Goal: Book appointment/travel/reservation

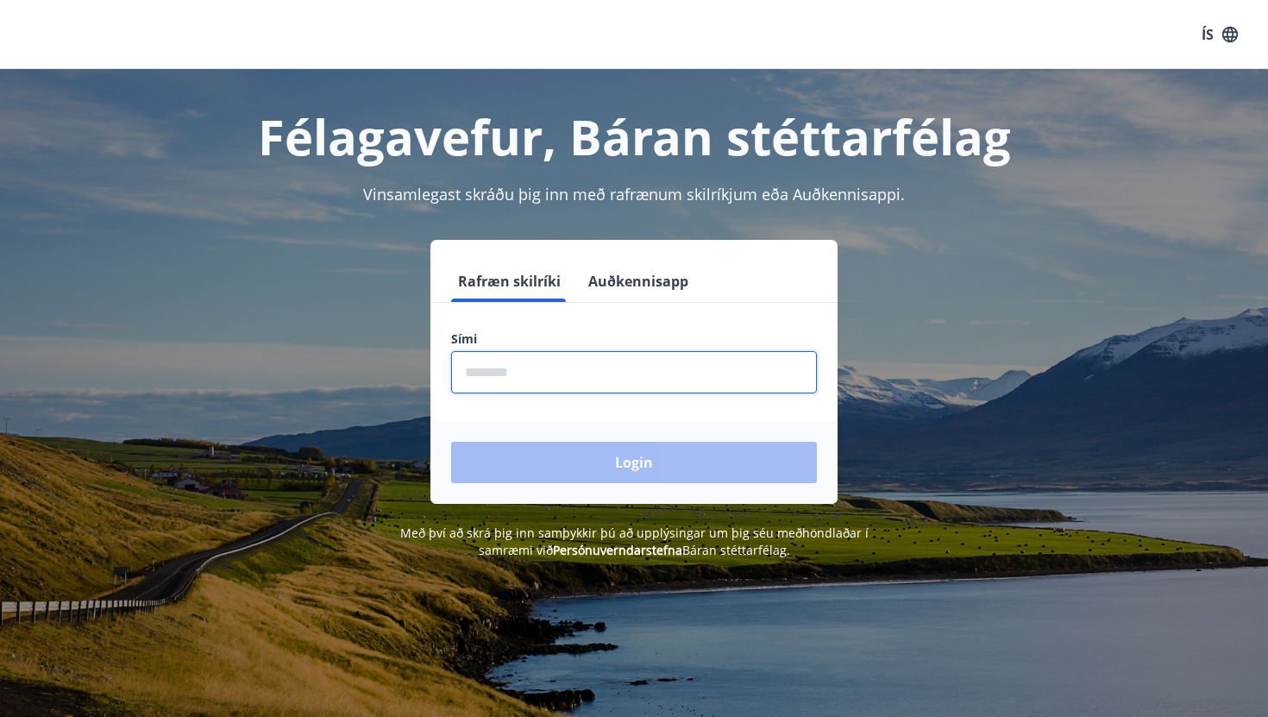
click at [563, 363] on input "phone" at bounding box center [634, 372] width 366 height 42
type input "********"
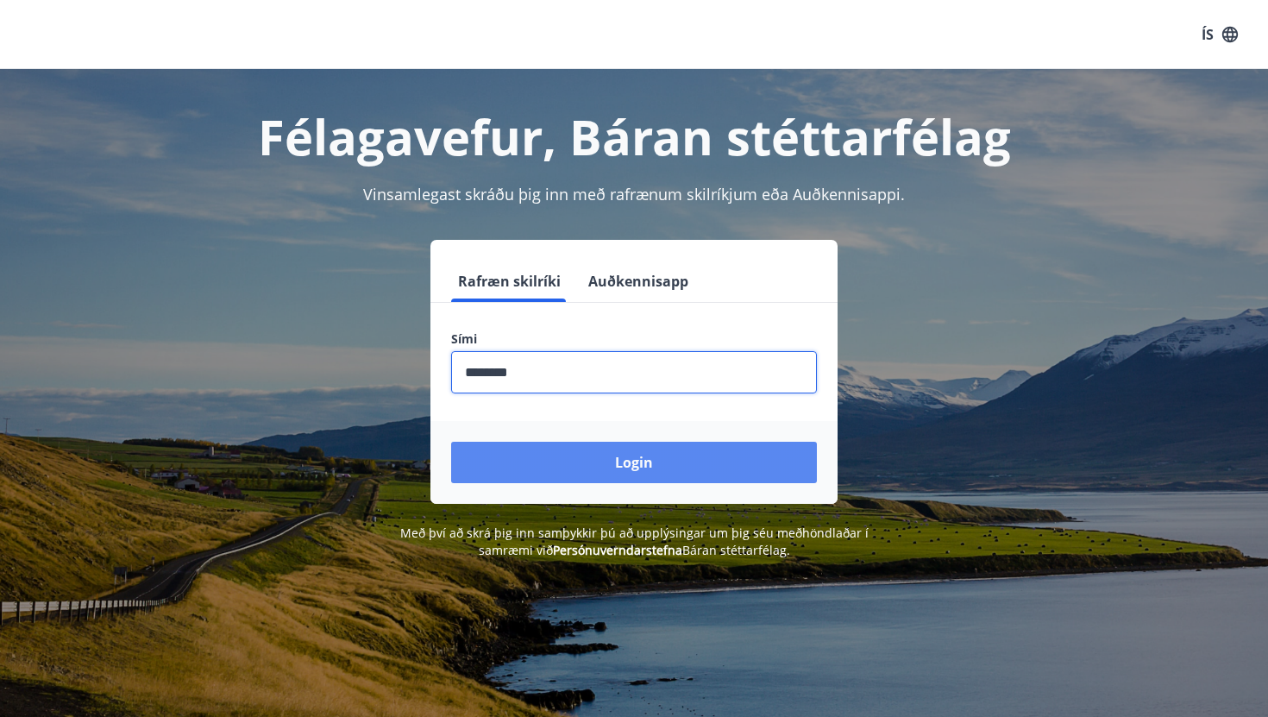
click at [568, 462] on button "Login" at bounding box center [634, 462] width 366 height 41
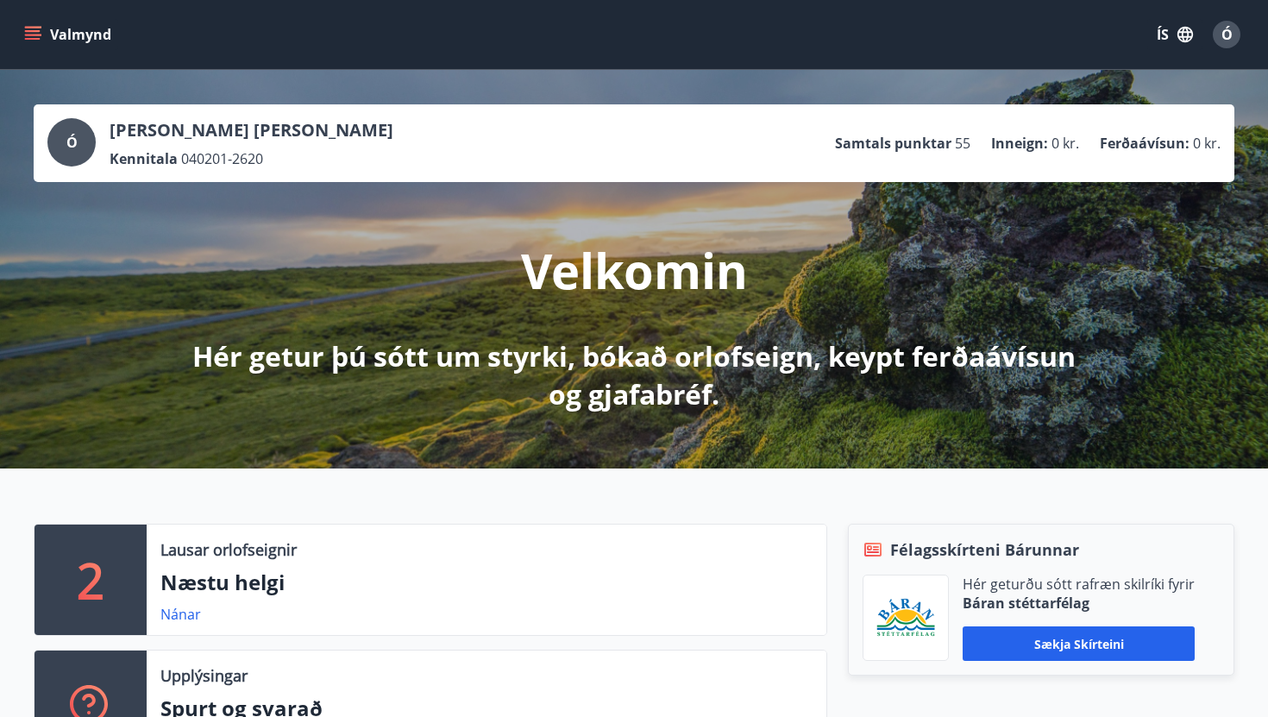
click at [82, 24] on button "Valmynd" at bounding box center [70, 34] width 98 height 31
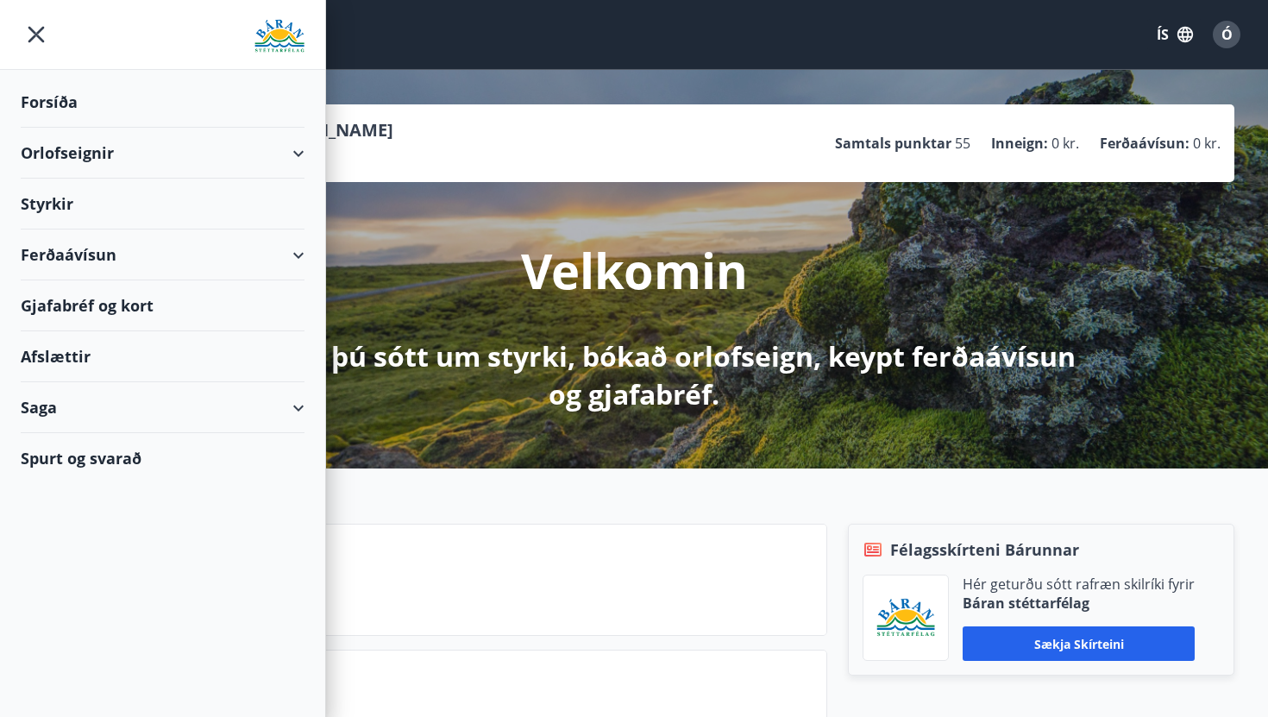
click at [78, 206] on div "Styrkir" at bounding box center [163, 204] width 284 height 51
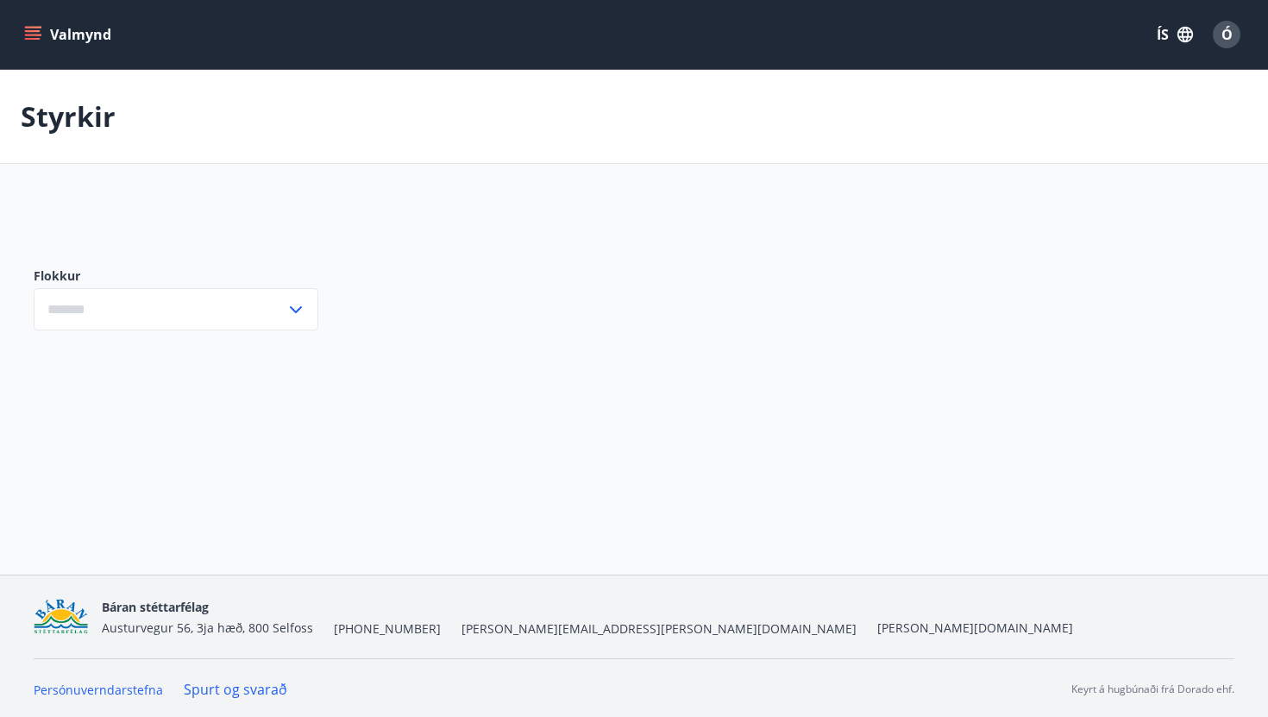
type input "***"
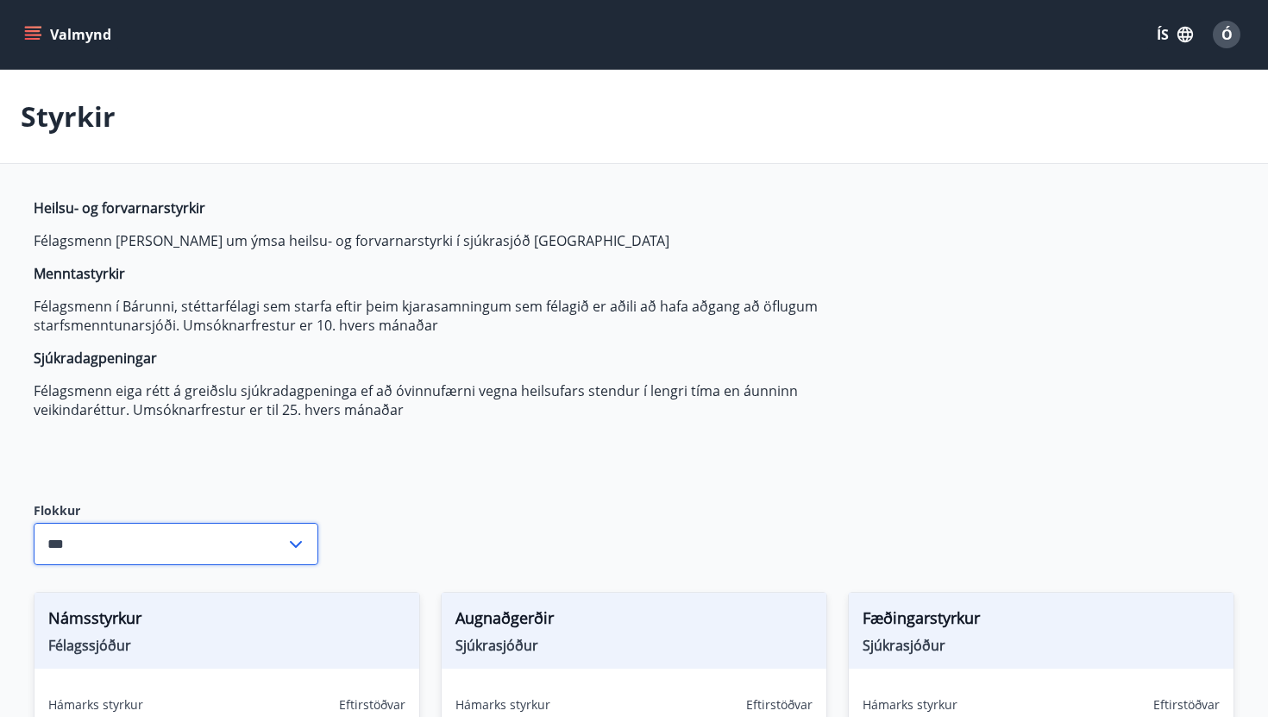
click at [144, 530] on input "***" at bounding box center [160, 544] width 252 height 42
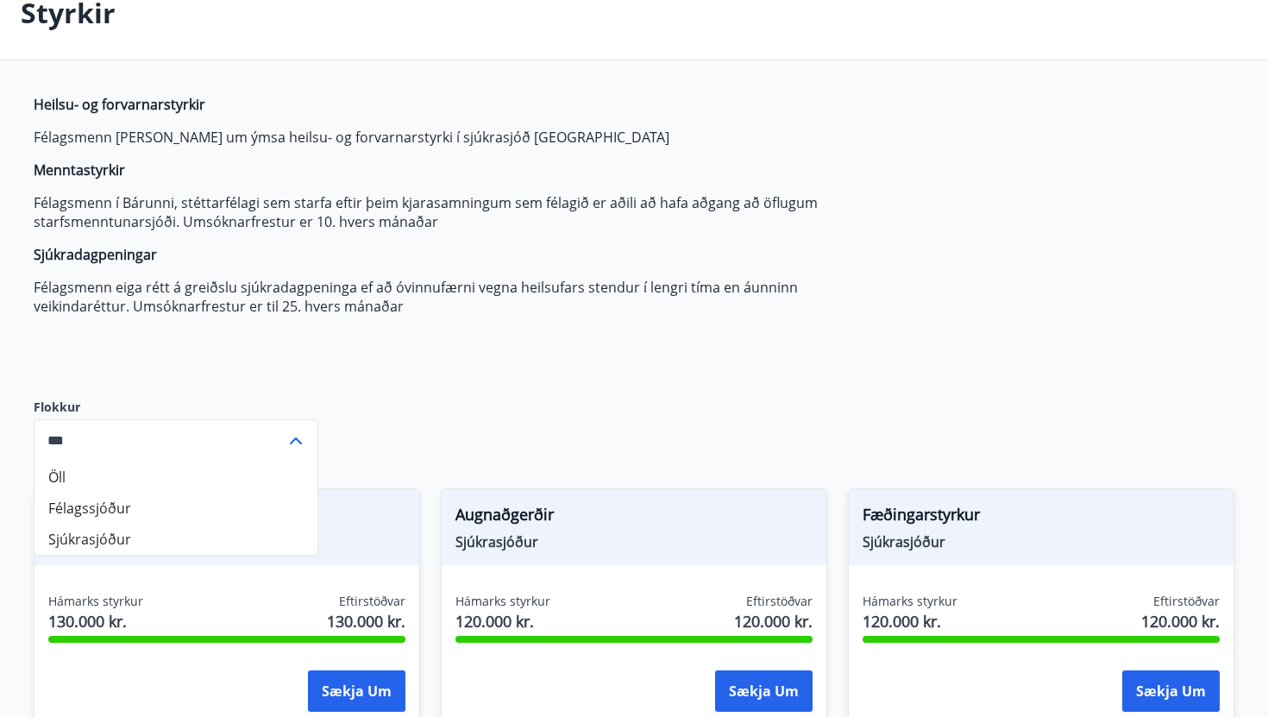
scroll to position [110, 0]
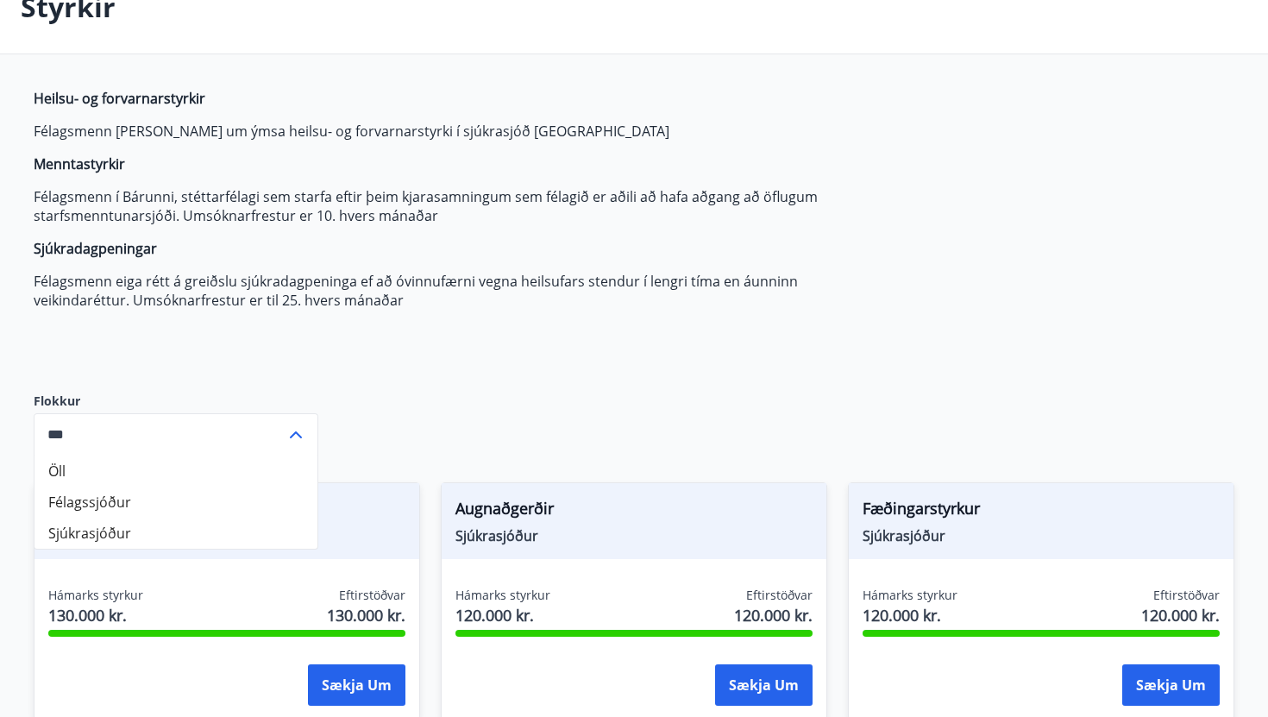
click at [538, 228] on span "Heilsu- og forvarnarstyrkir Félagsmenn geta sótt um ýmsa heilsu- og forvarnarst…" at bounding box center [441, 199] width 815 height 221
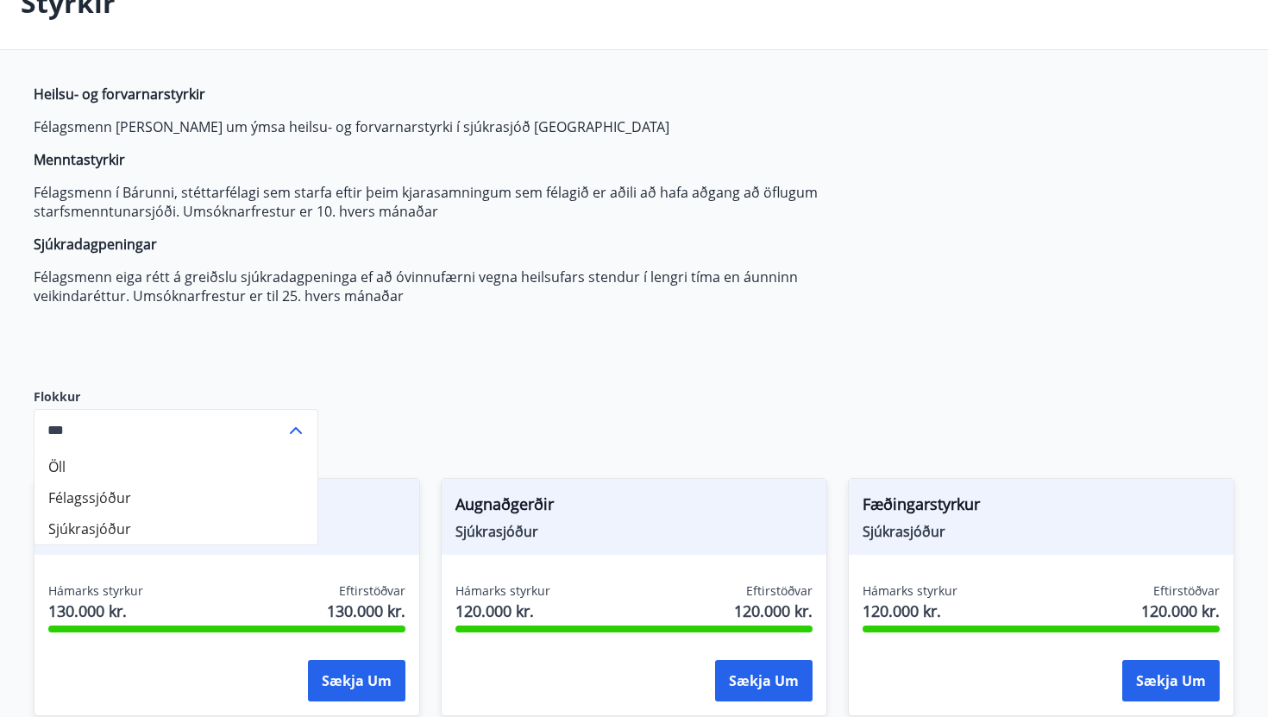
scroll to position [152, 0]
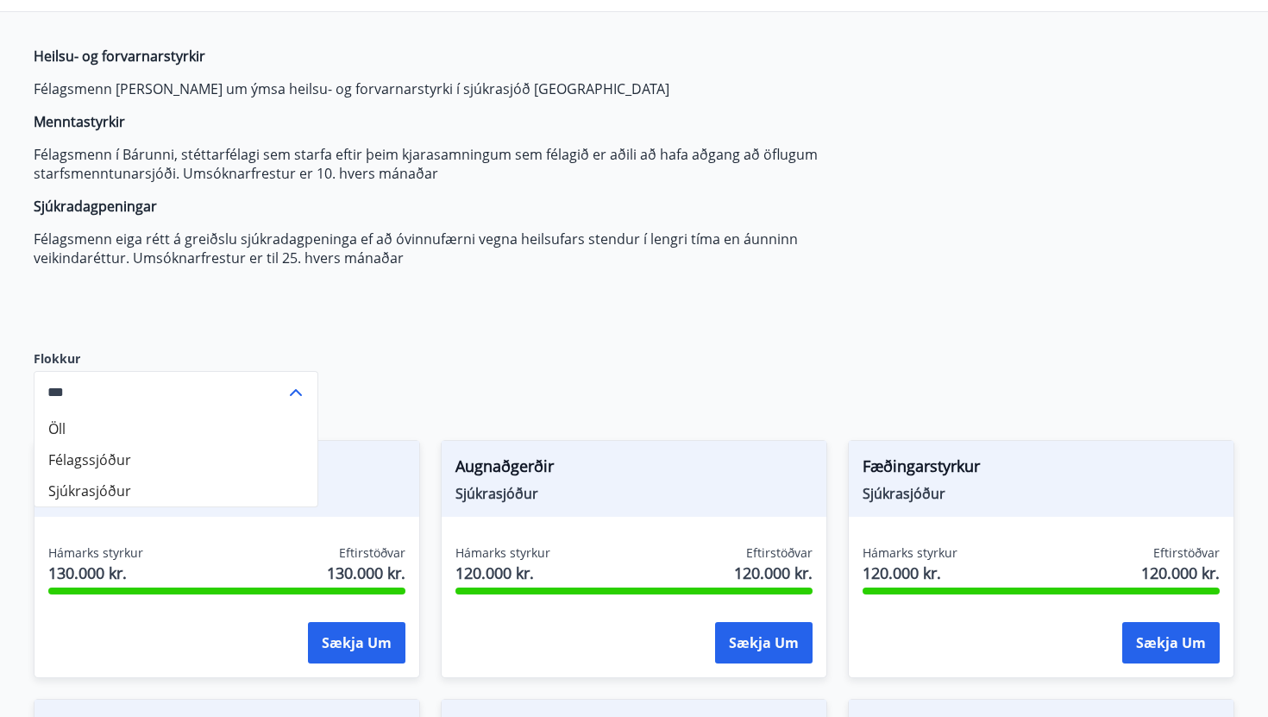
click at [110, 113] on strong "Menntastyrkir" at bounding box center [79, 121] width 91 height 19
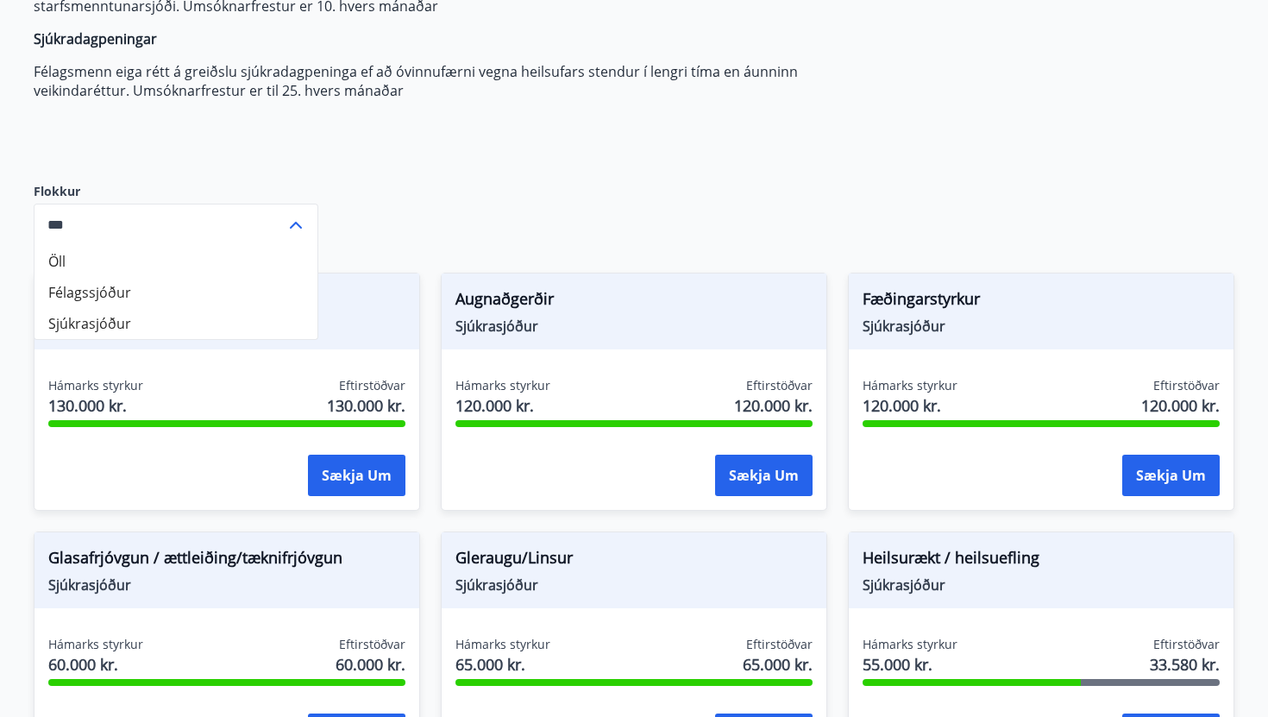
scroll to position [328, 0]
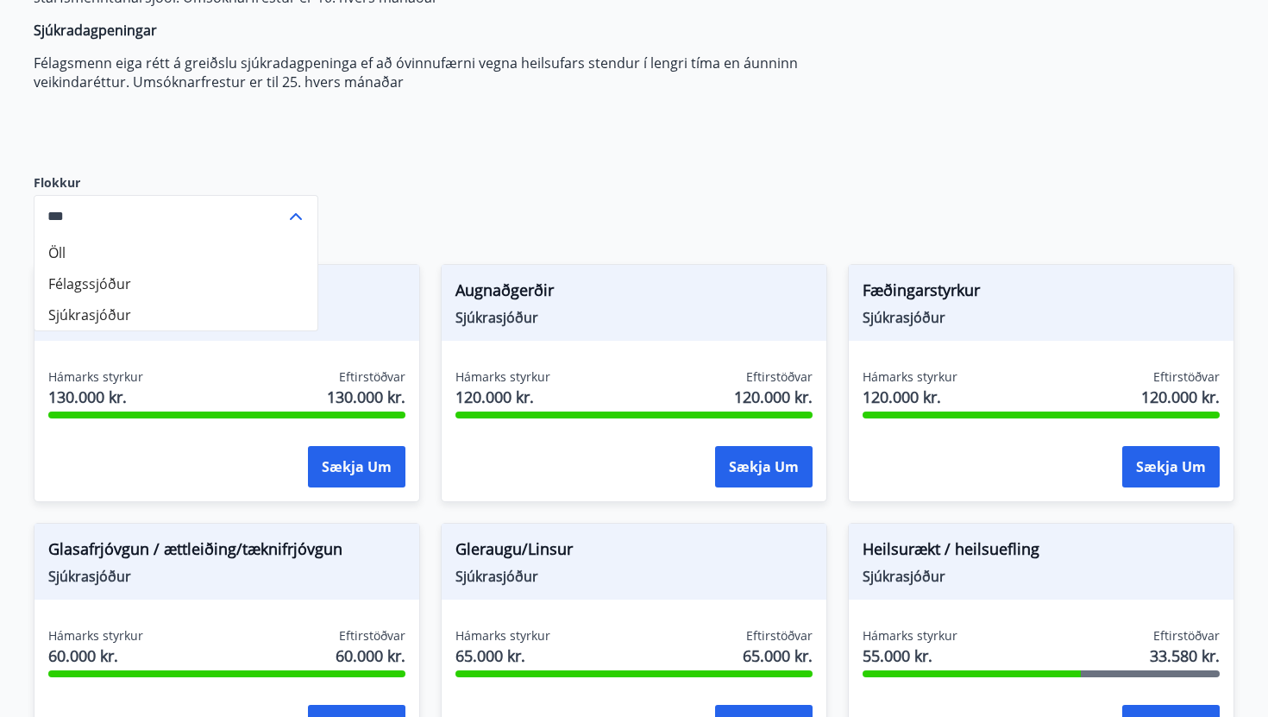
click at [587, 94] on div "Heilsu- og forvarnarstyrkir Félagsmenn geta sótt um ýmsa heilsu- og forvarnarst…" at bounding box center [441, 9] width 815 height 276
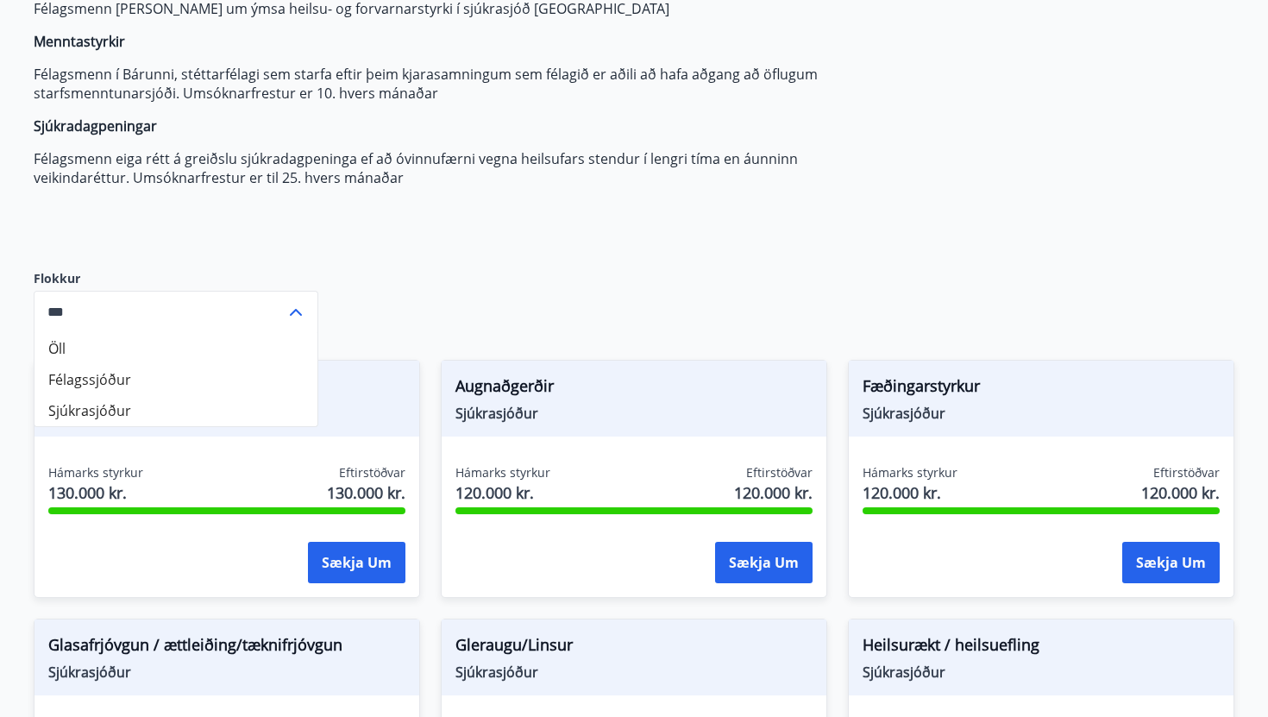
scroll to position [239, 0]
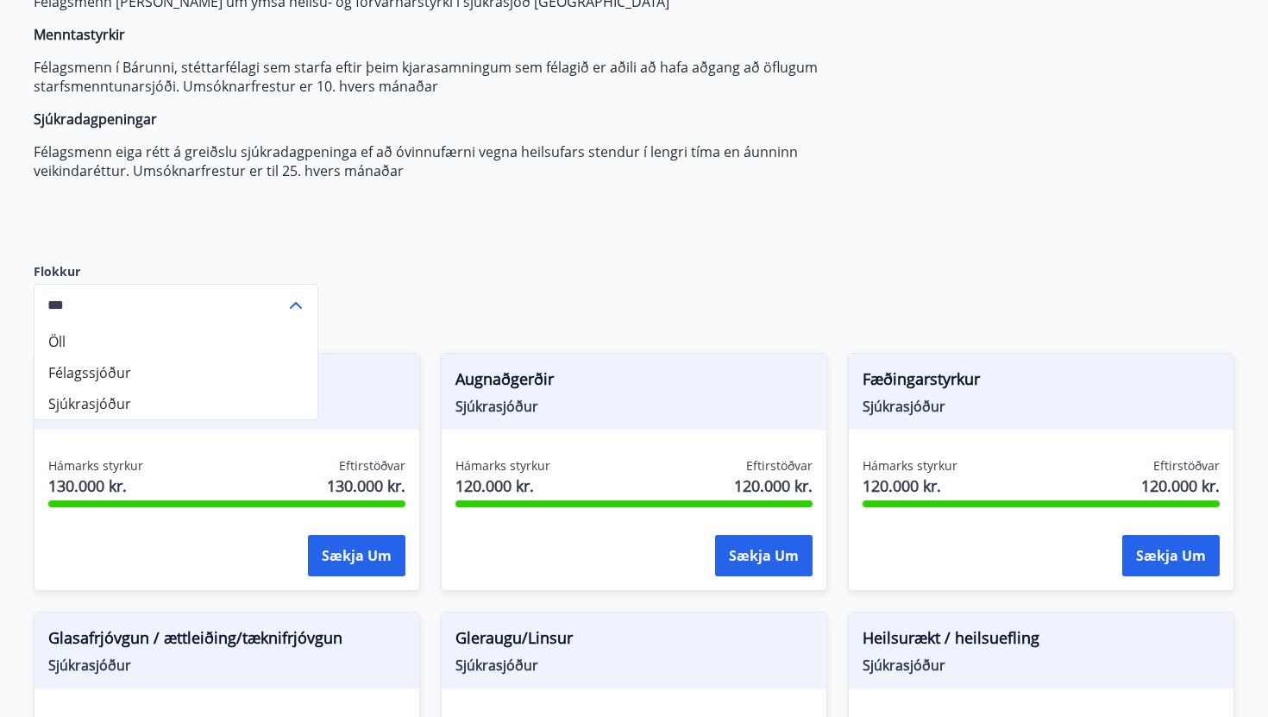
click at [303, 306] on icon at bounding box center [296, 305] width 21 height 21
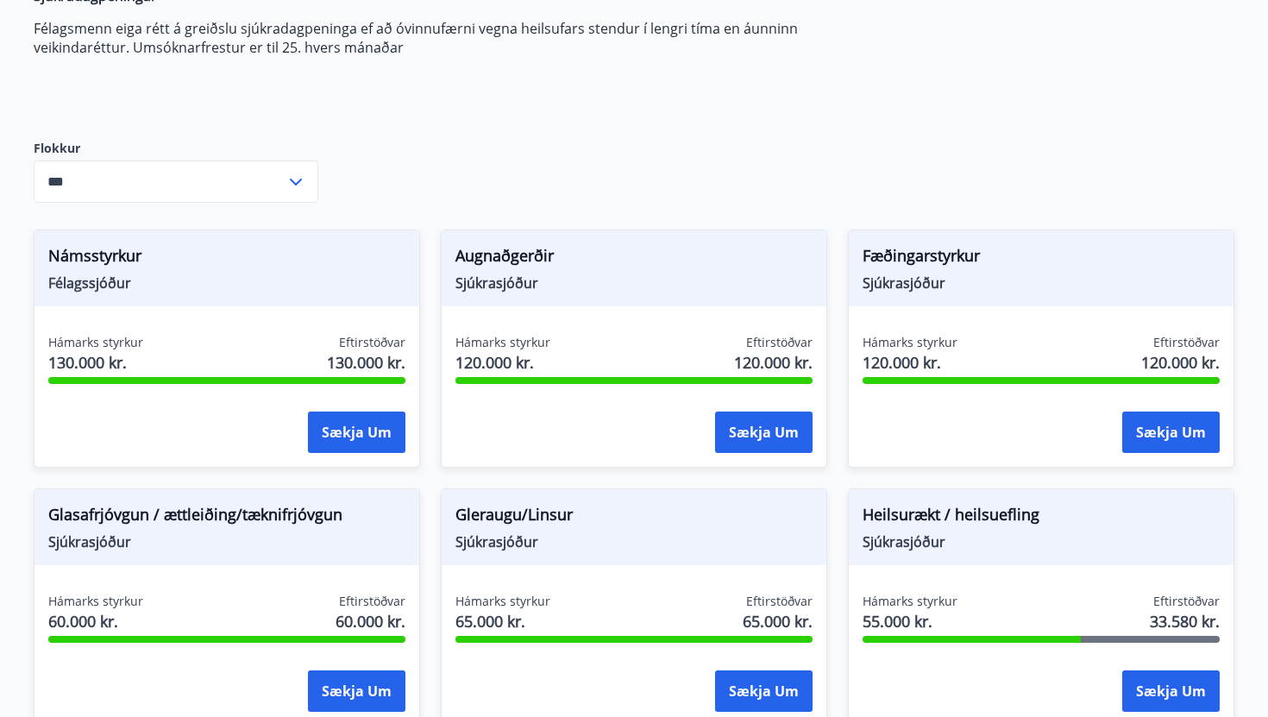
scroll to position [373, 0]
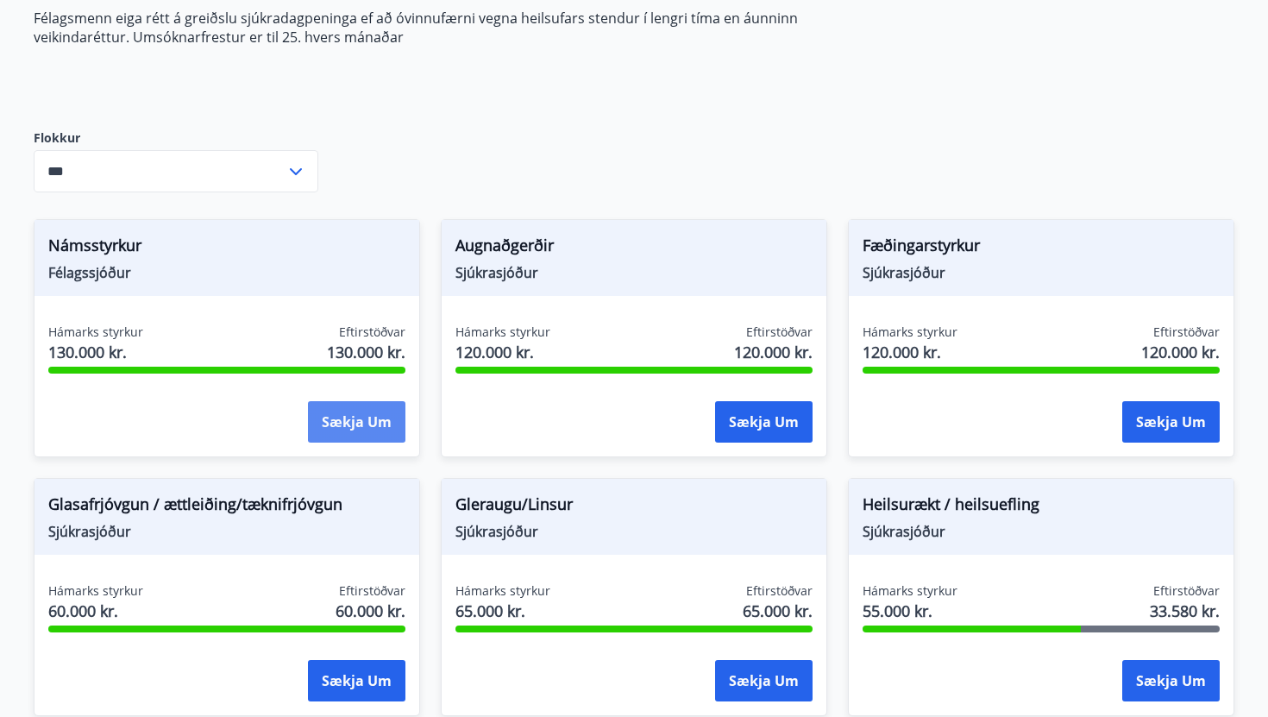
click at [343, 417] on button "Sækja um" at bounding box center [357, 421] width 98 height 41
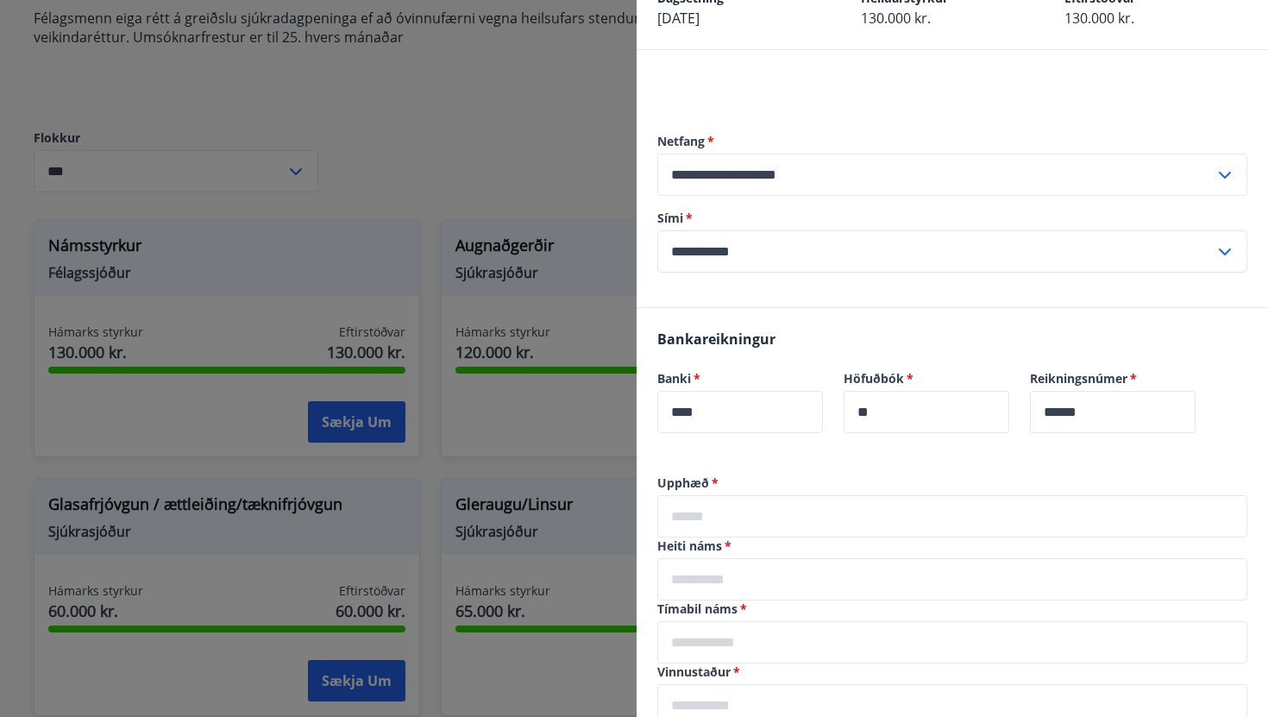
scroll to position [109, 0]
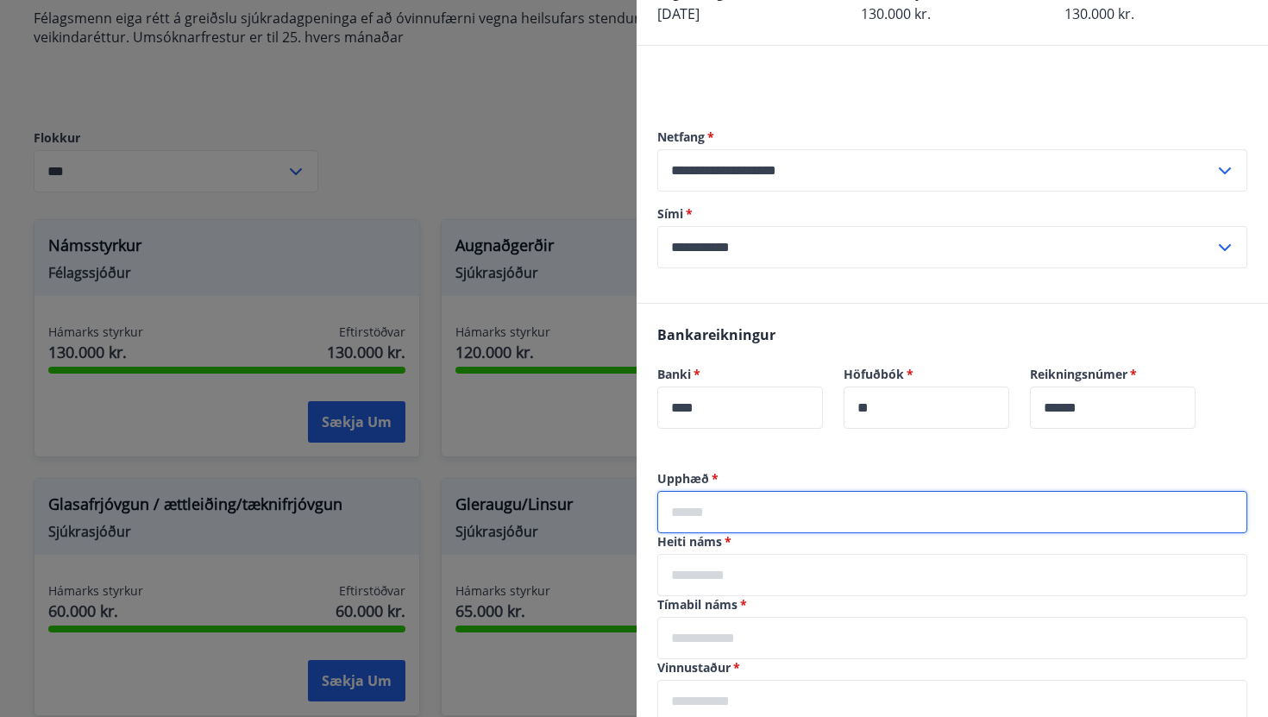
click at [738, 510] on input "text" at bounding box center [953, 512] width 590 height 42
type input "*****"
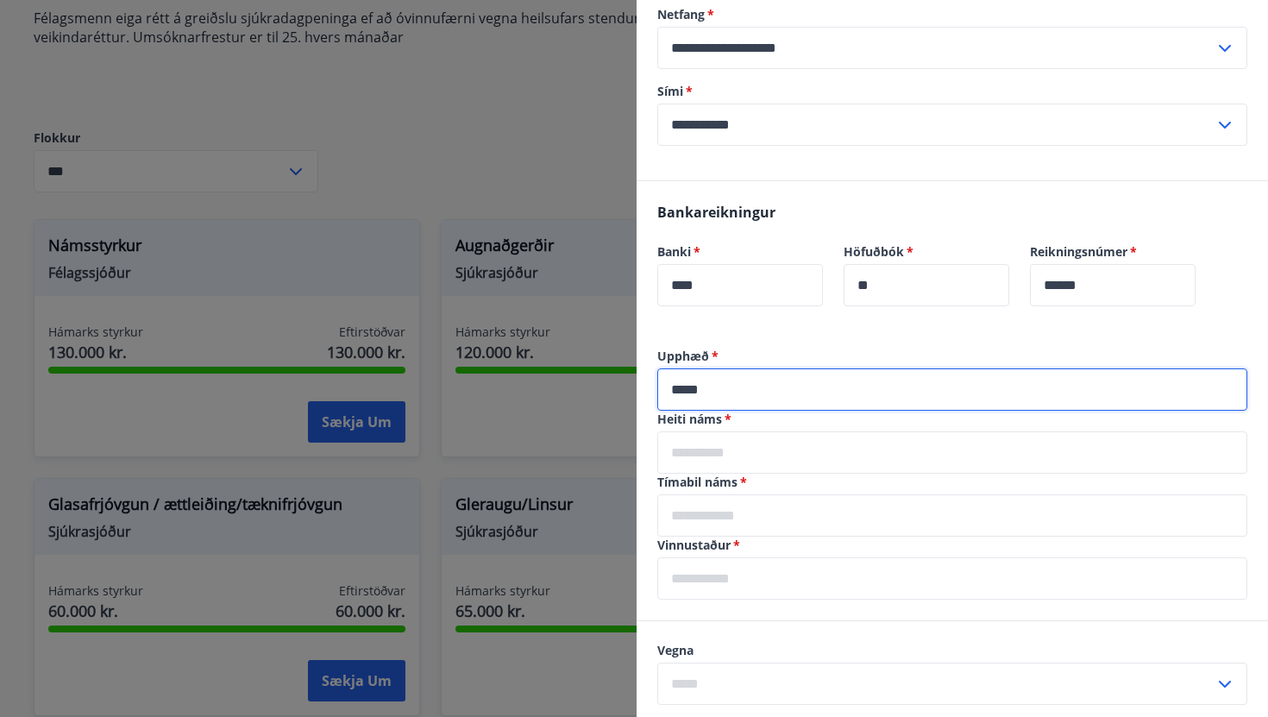
scroll to position [232, 0]
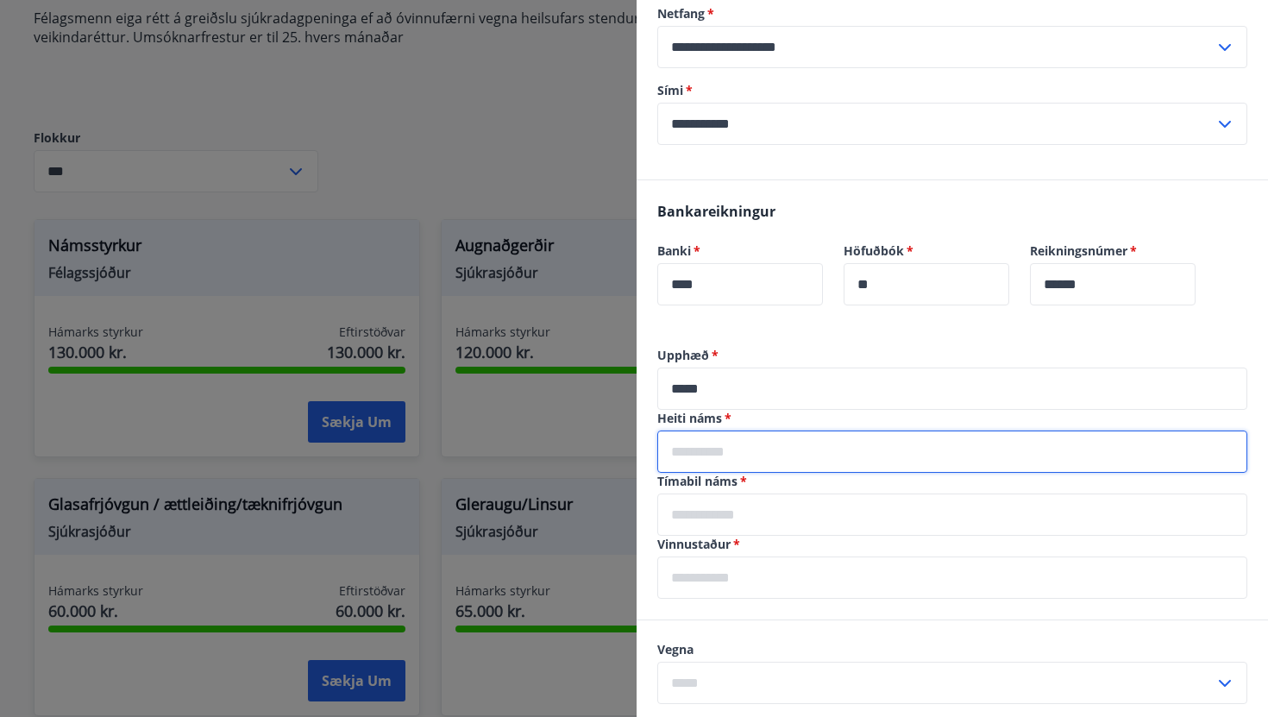
click at [727, 459] on input "text" at bounding box center [953, 452] width 590 height 42
type input "**********"
click at [741, 508] on input "text" at bounding box center [953, 515] width 590 height 42
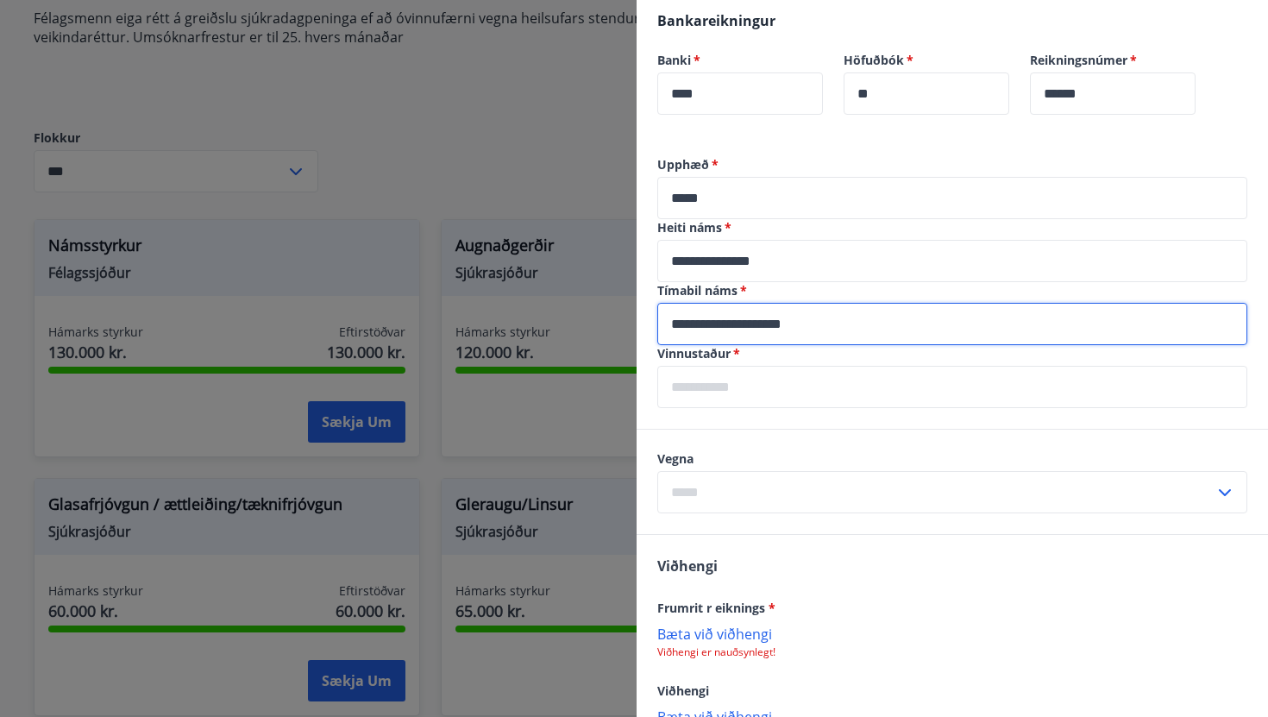
scroll to position [424, 0]
type input "**********"
click at [734, 385] on input "text" at bounding box center [953, 386] width 590 height 42
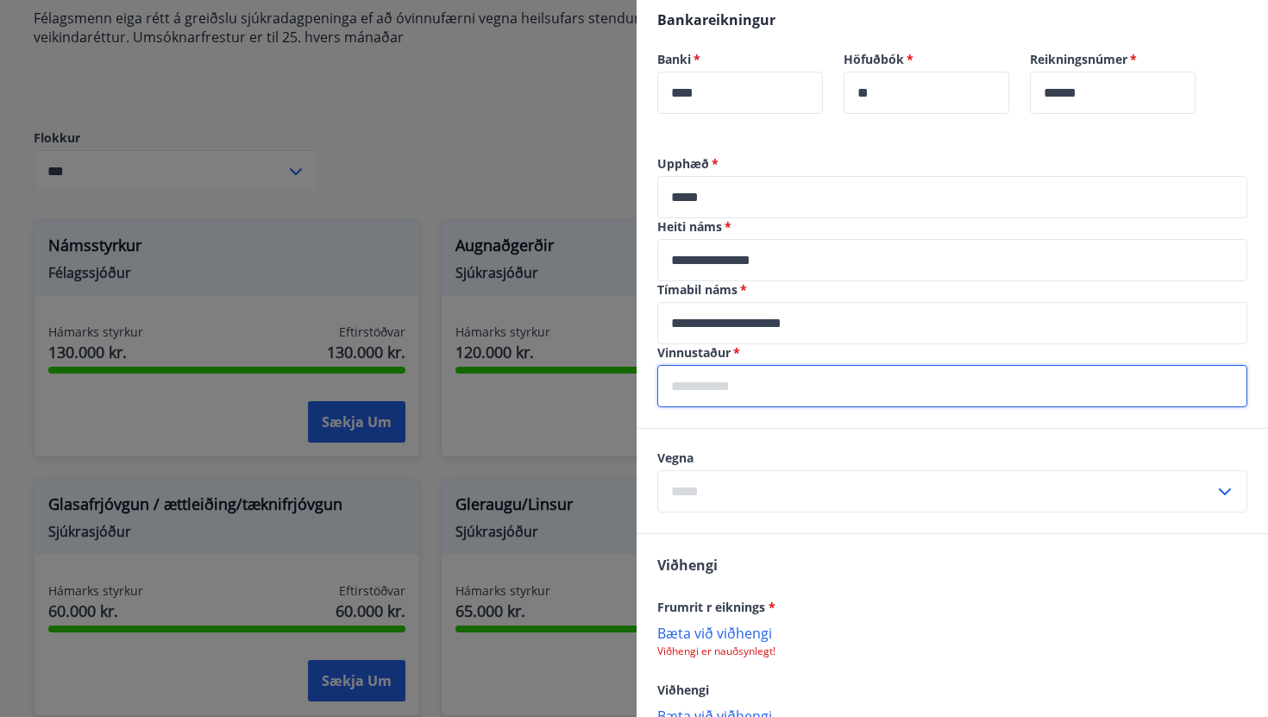
click at [694, 437] on div "**********" at bounding box center [953, 493] width 632 height 676
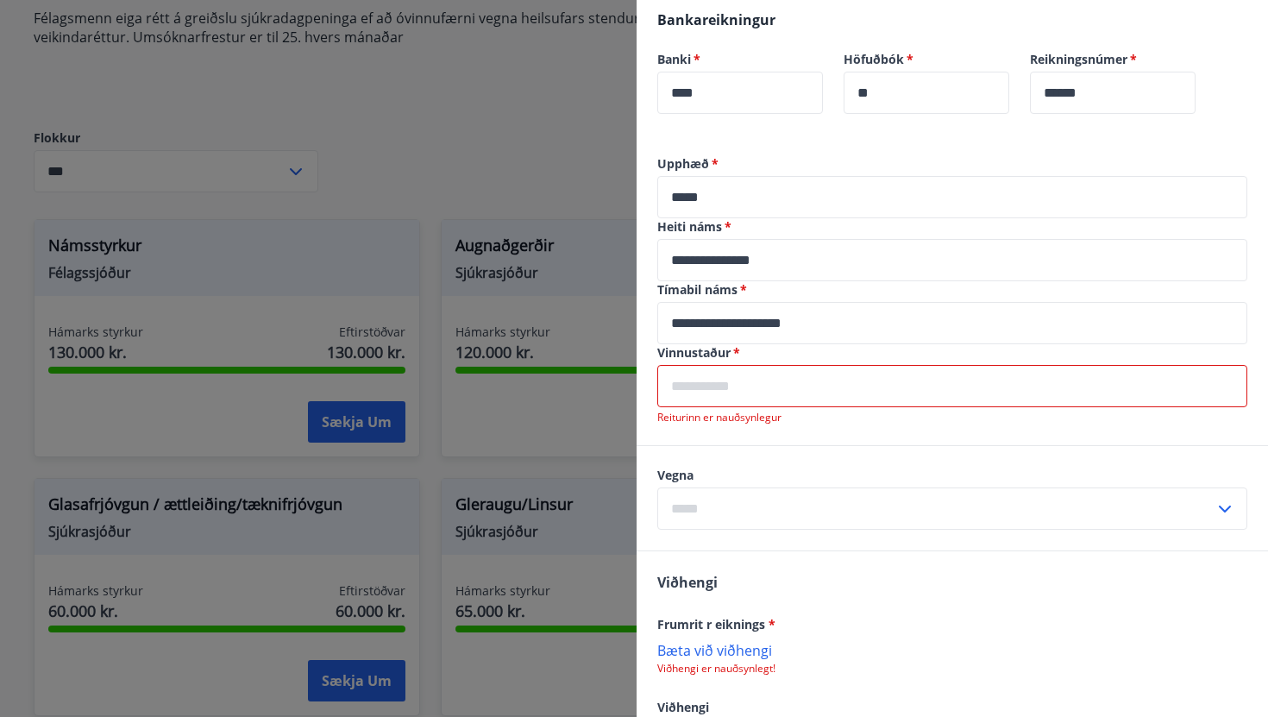
click at [715, 388] on input "text" at bounding box center [953, 386] width 590 height 42
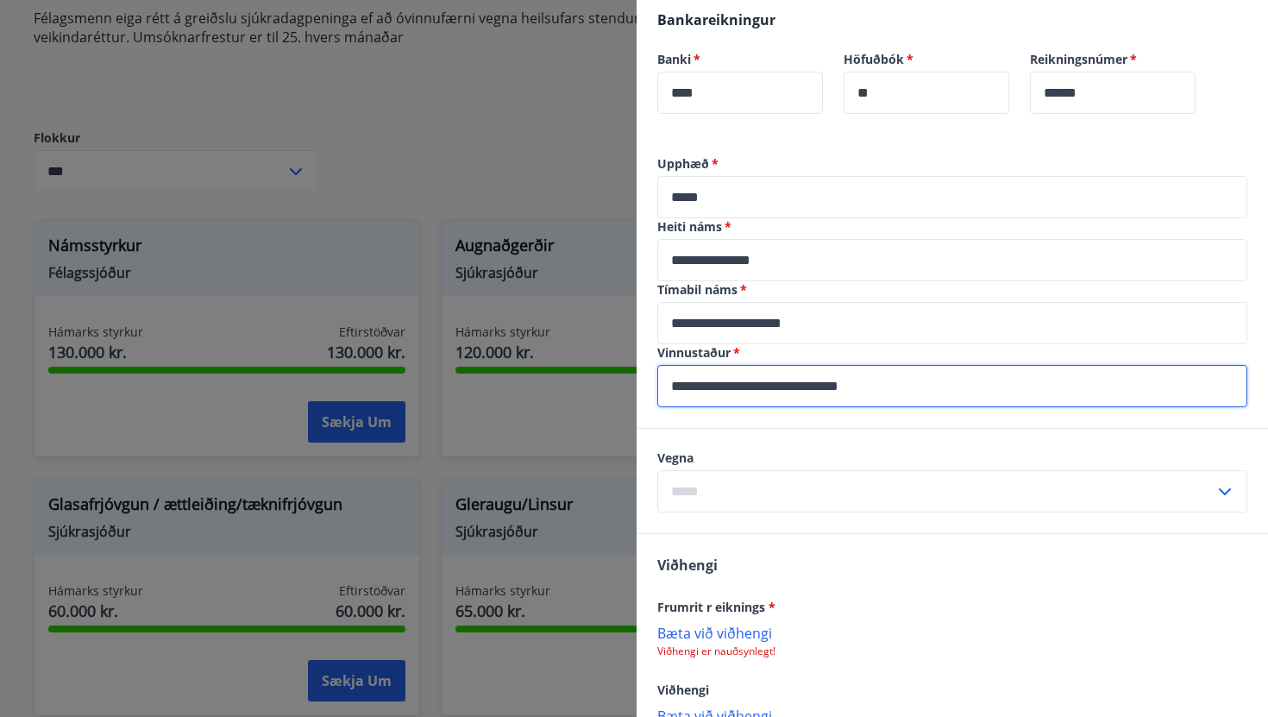
drag, startPoint x: 764, startPoint y: 387, endPoint x: 601, endPoint y: 390, distance: 162.3
click at [601, 390] on div "**********" at bounding box center [634, 358] width 1268 height 717
type input "**********"
click at [687, 473] on input "text" at bounding box center [936, 491] width 557 height 42
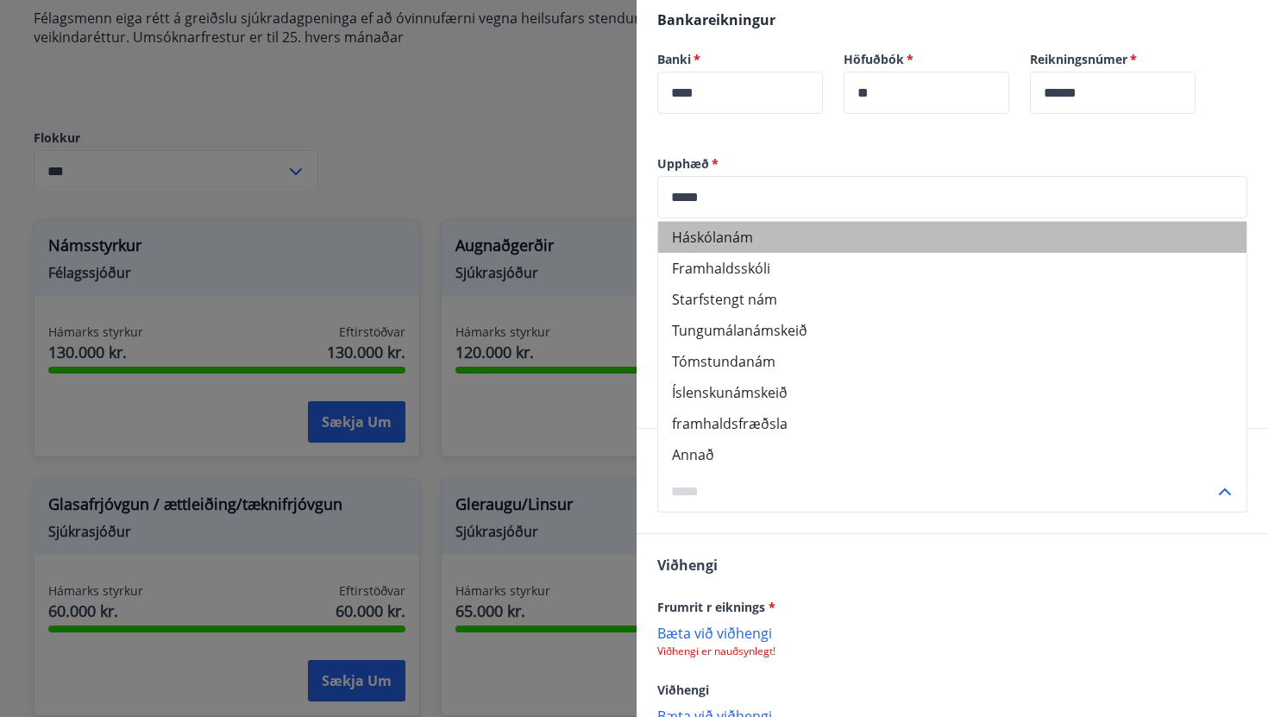
click at [722, 251] on li "Háskólanám" at bounding box center [952, 237] width 588 height 31
type input "**********"
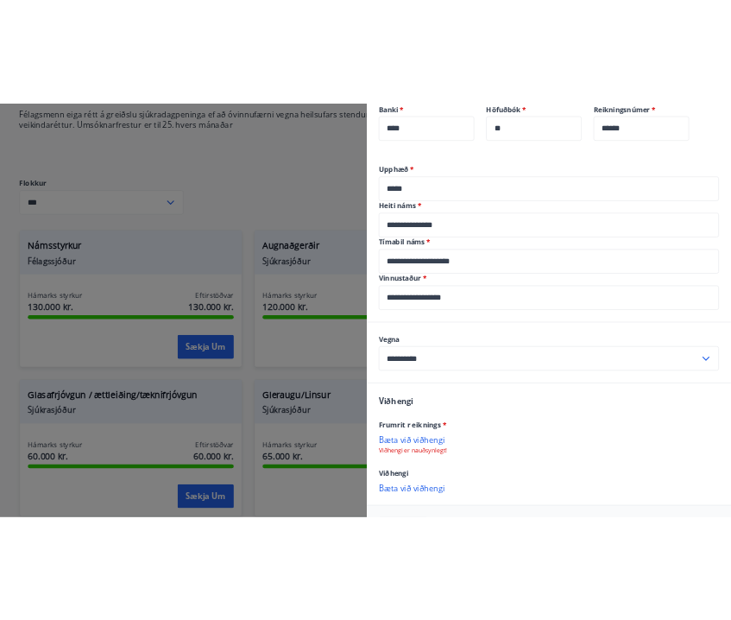
scroll to position [538, 0]
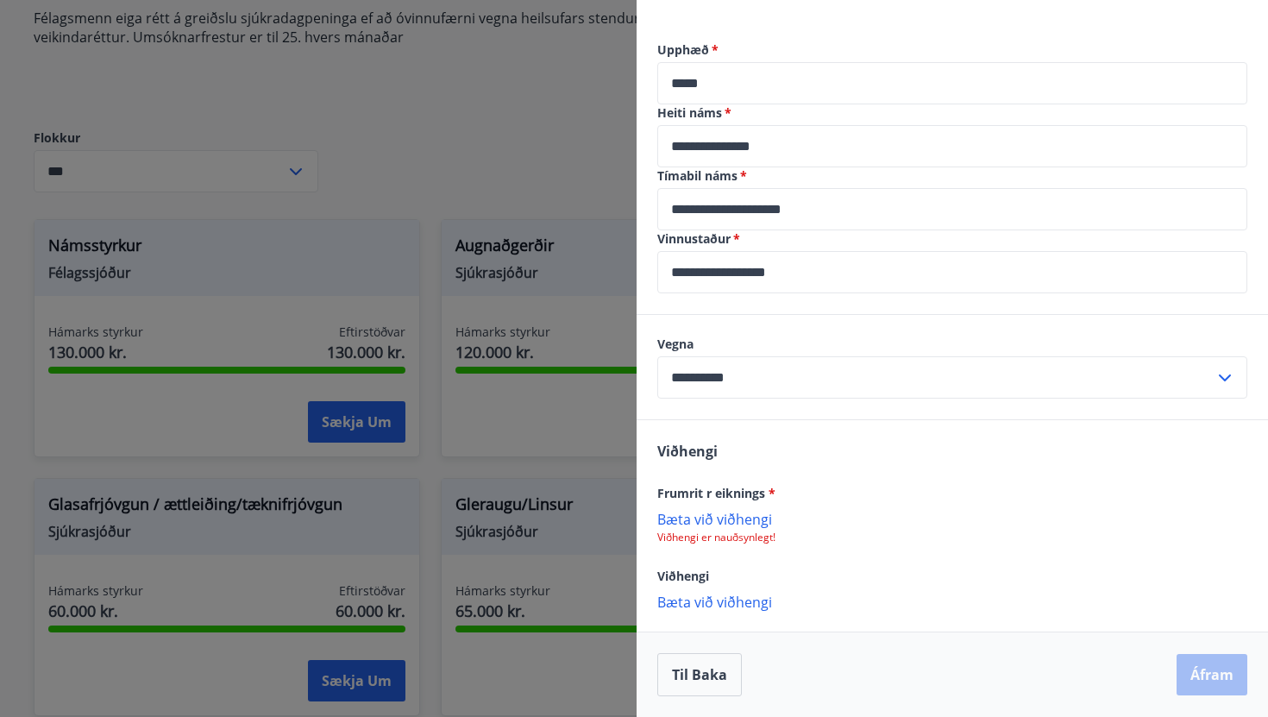
click at [746, 516] on p "Bæta við viðhengi" at bounding box center [953, 518] width 590 height 17
click at [718, 514] on p "Bæta við viðhengi" at bounding box center [953, 518] width 590 height 17
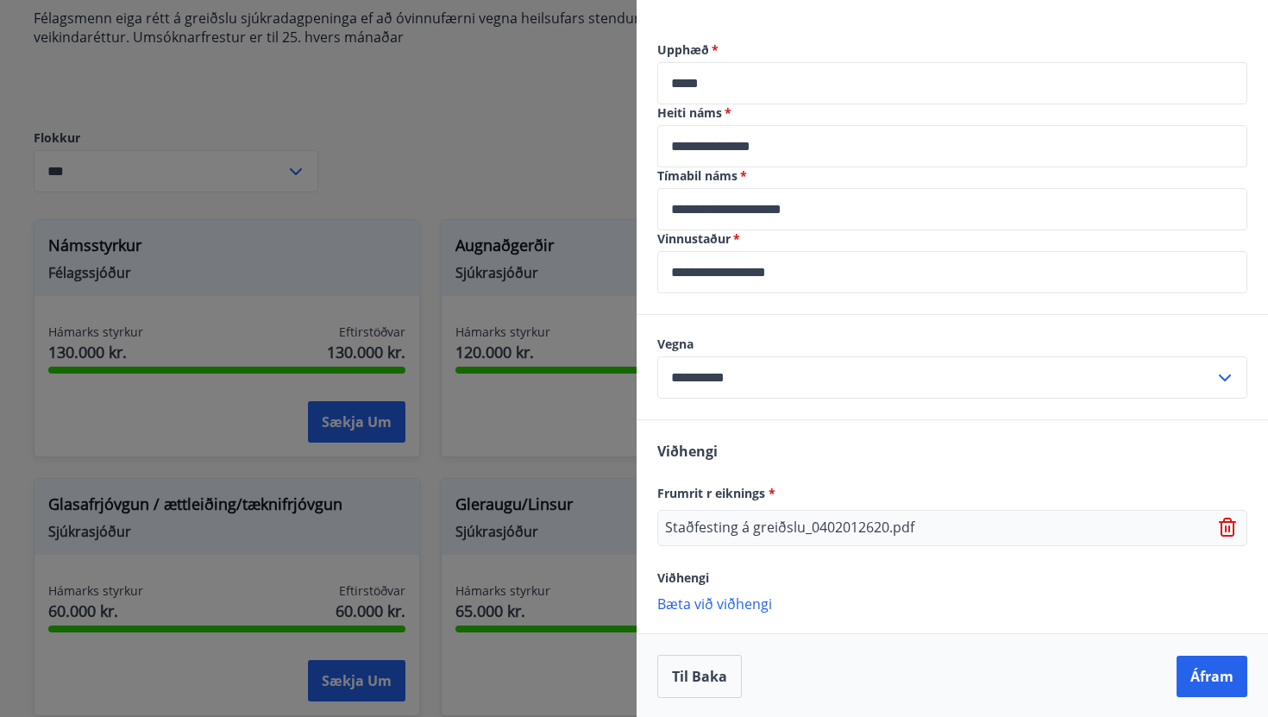
click at [905, 481] on div "Viðhengi Frumrit r eiknings * Staðfesting á greiðslu_0402012620.pdf Viðhengi B…" at bounding box center [953, 526] width 632 height 212
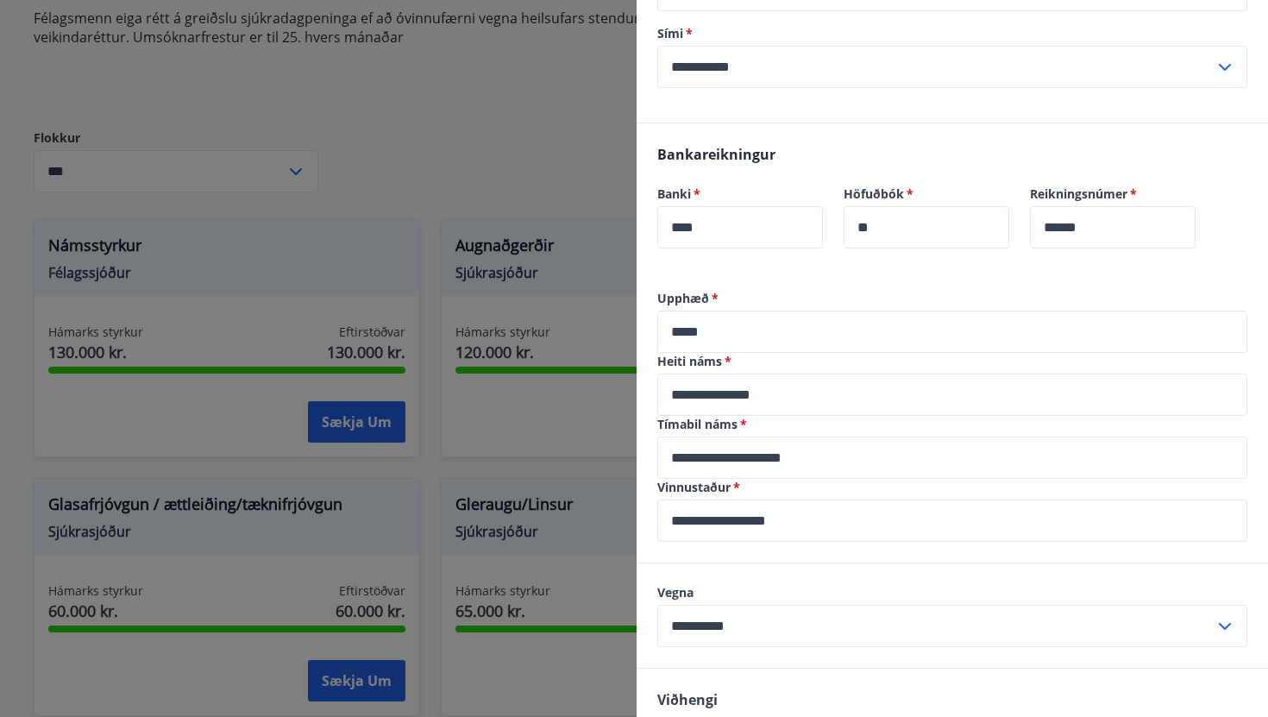
scroll to position [539, 0]
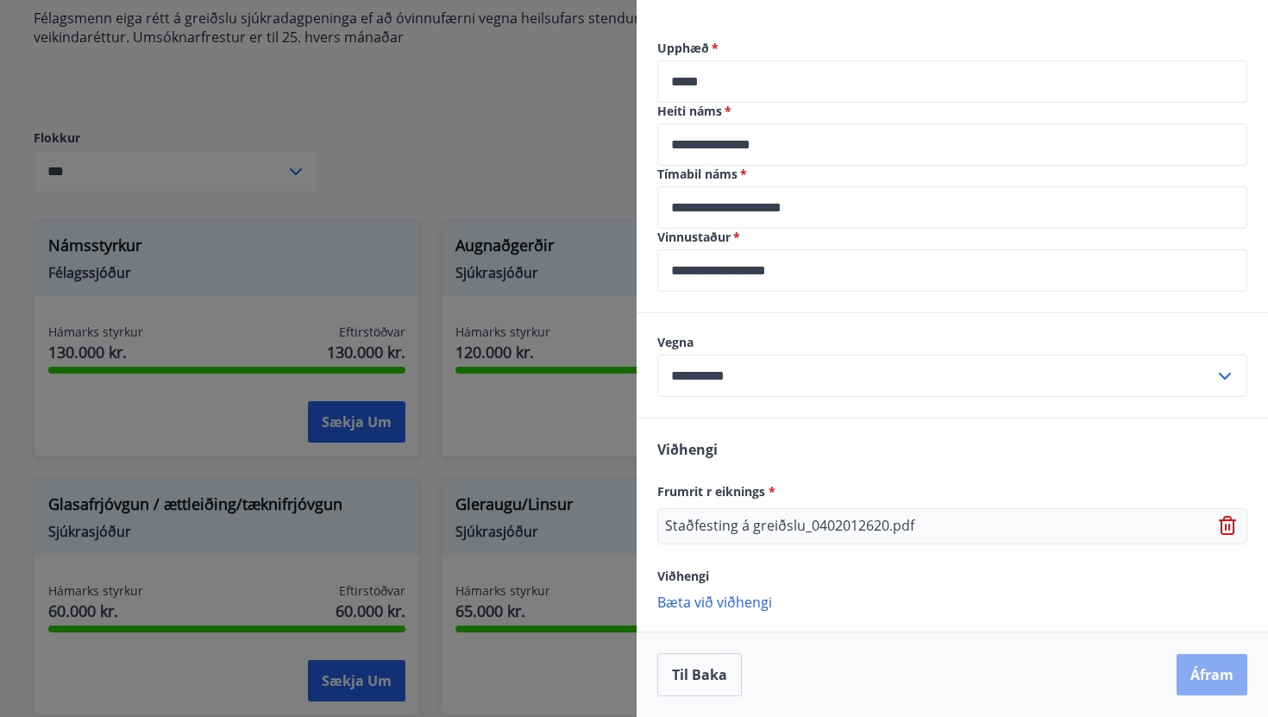
click at [1207, 666] on button "Áfram" at bounding box center [1212, 674] width 71 height 41
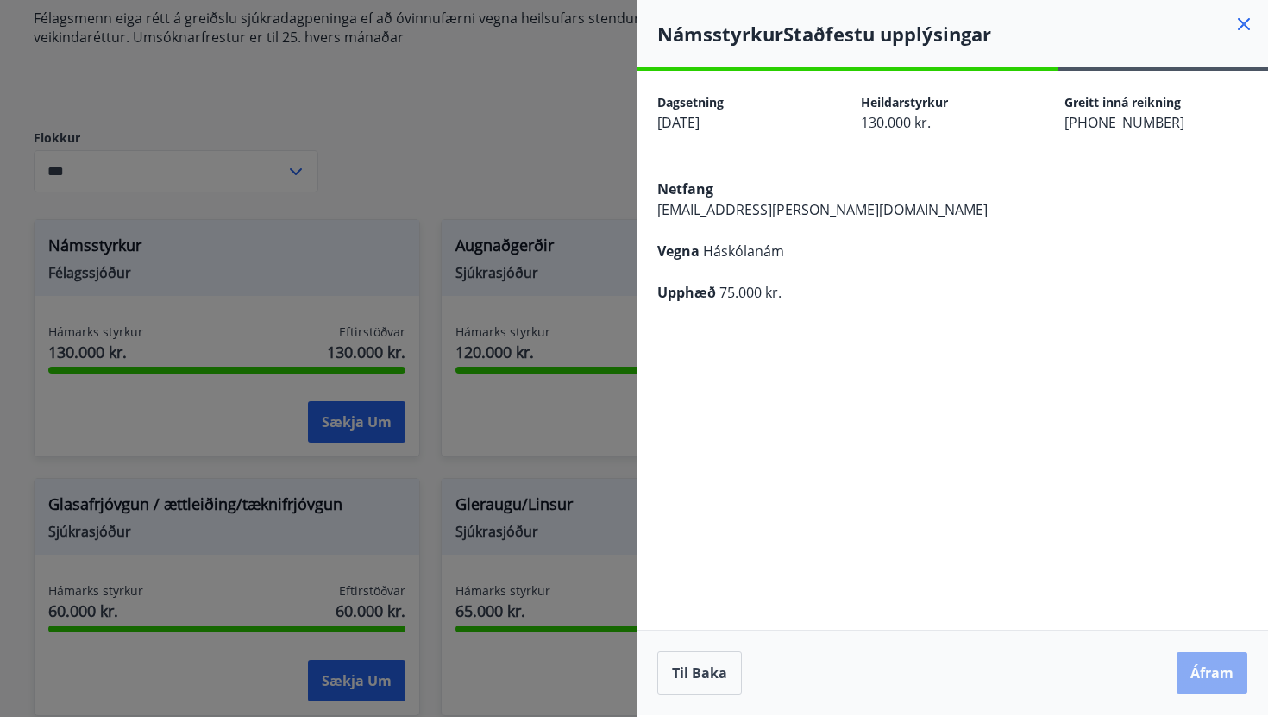
click at [1216, 665] on button "Áfram" at bounding box center [1212, 672] width 71 height 41
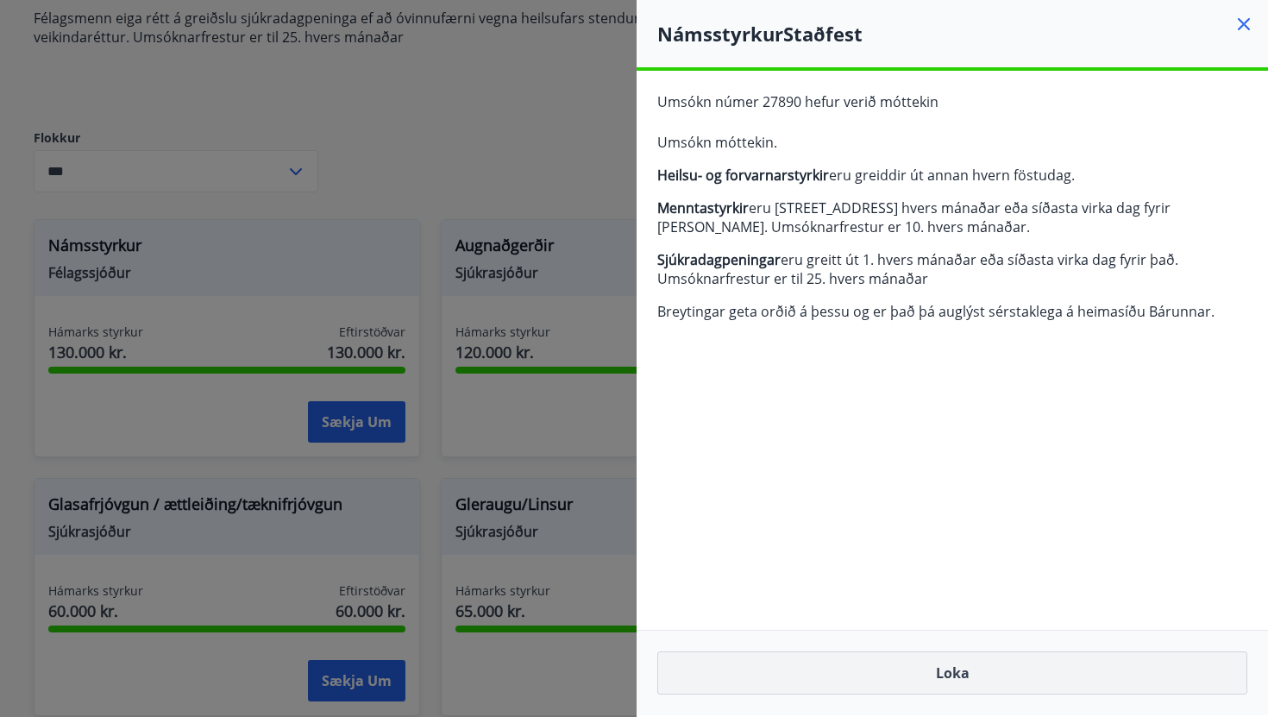
click at [949, 668] on button "Loka" at bounding box center [953, 672] width 590 height 43
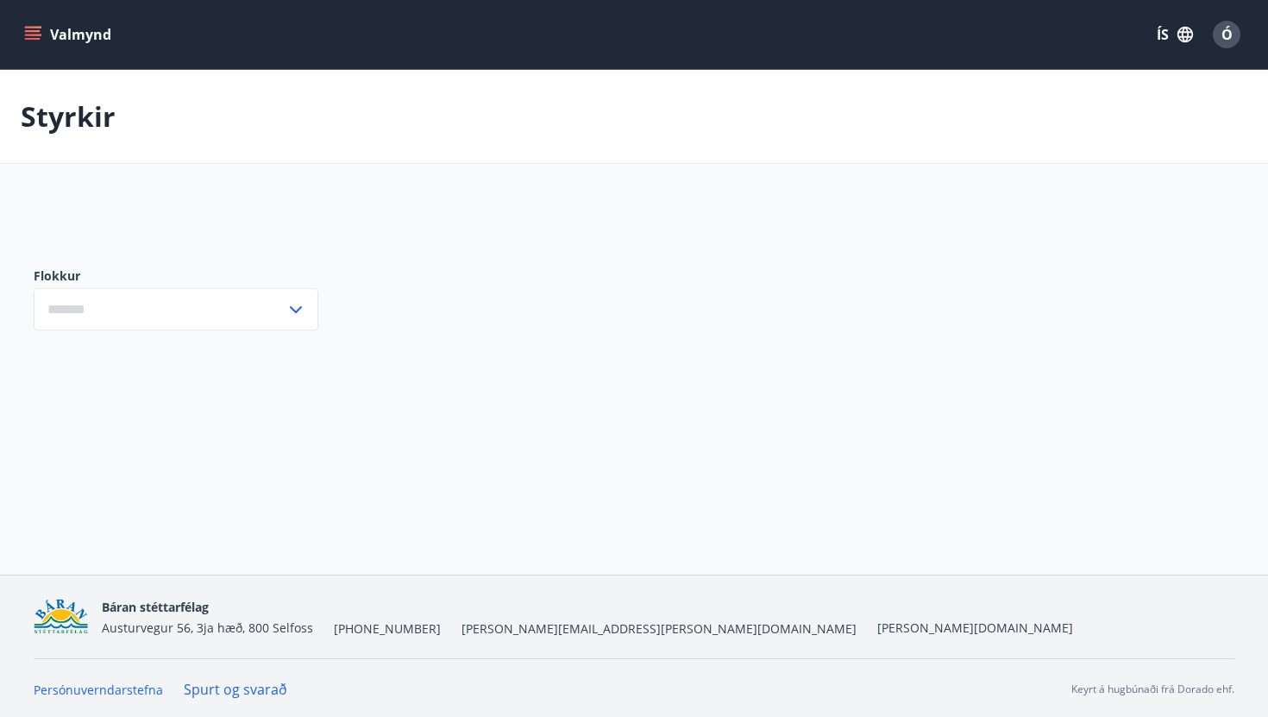
type input "***"
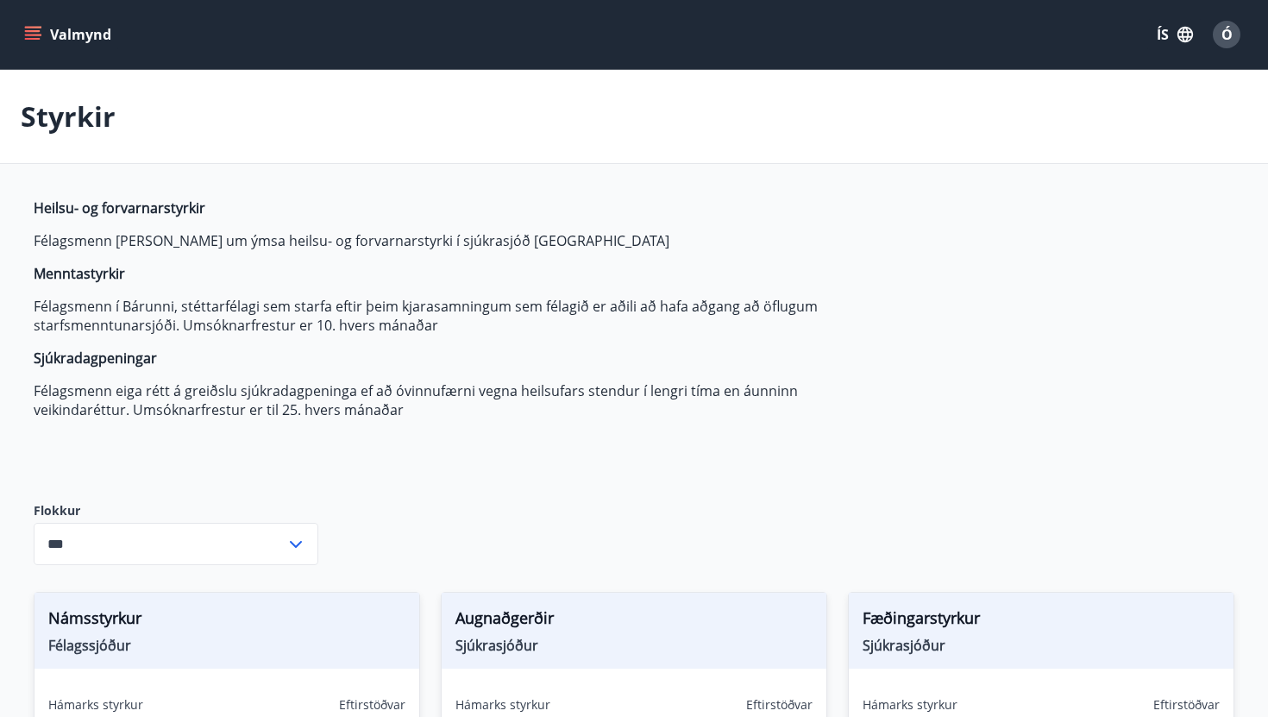
click at [73, 34] on button "Valmynd" at bounding box center [70, 34] width 98 height 31
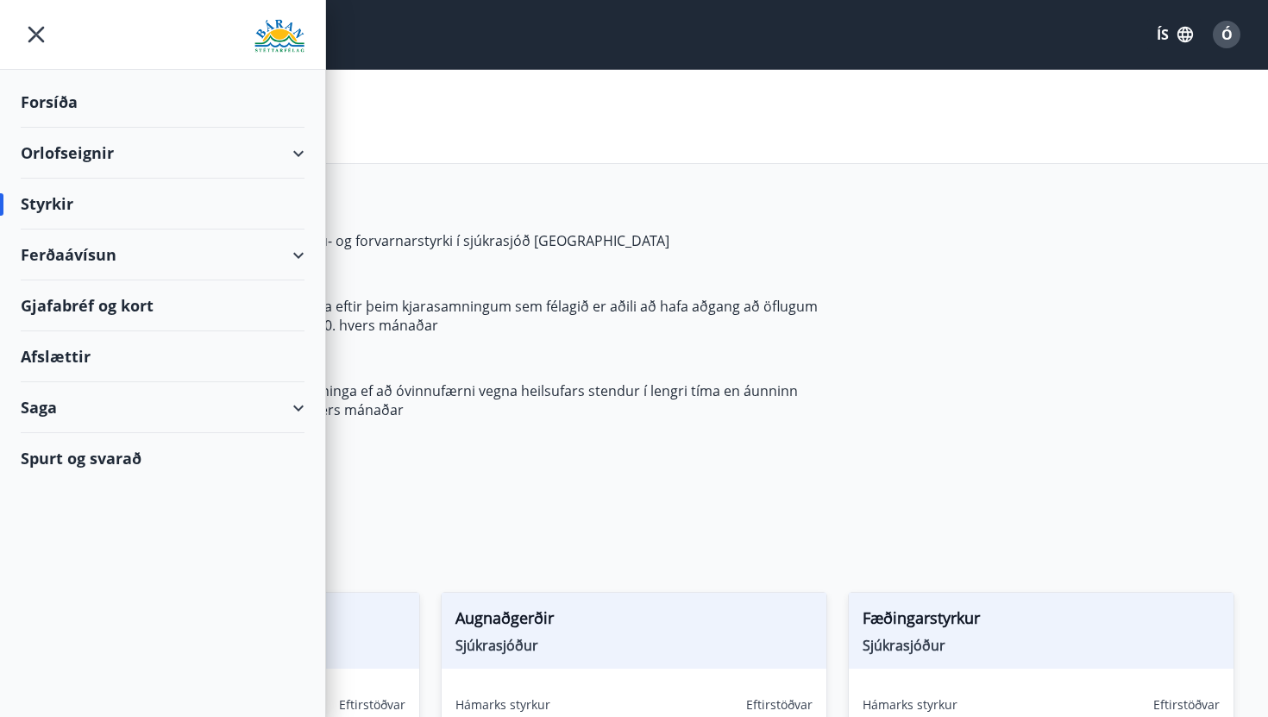
click at [81, 97] on div "Forsíða" at bounding box center [163, 102] width 284 height 51
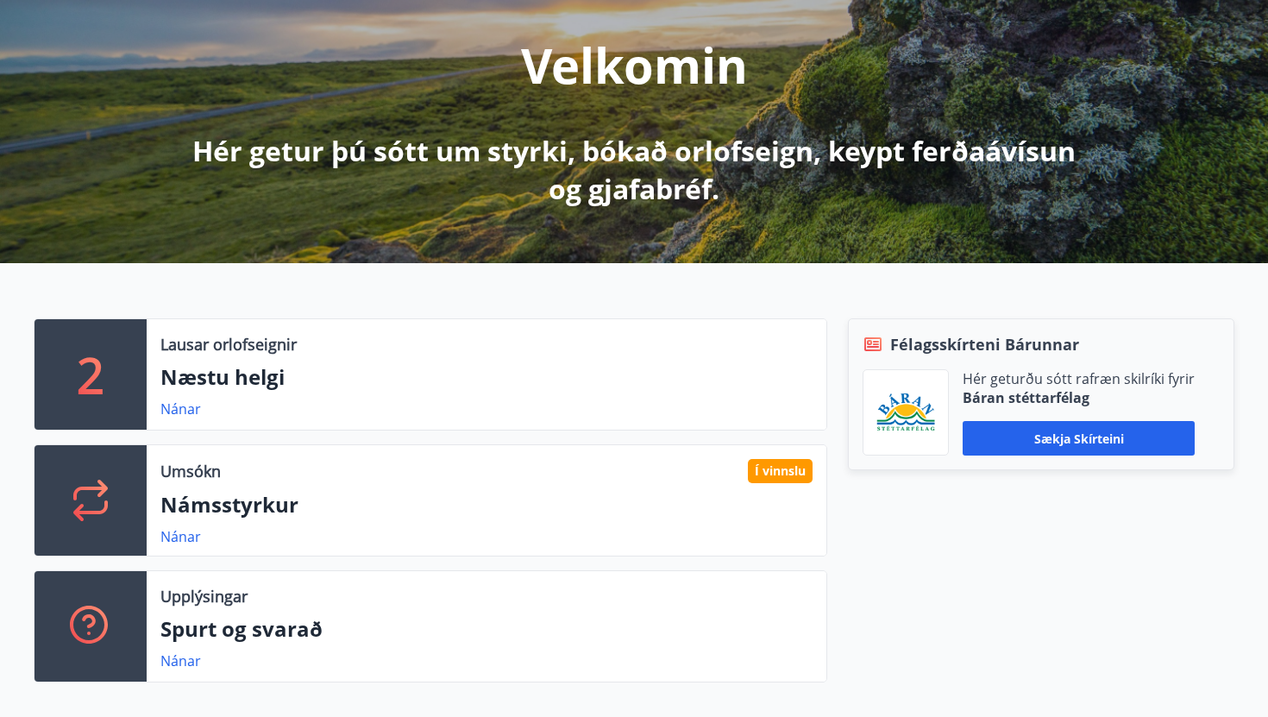
scroll to position [221, 0]
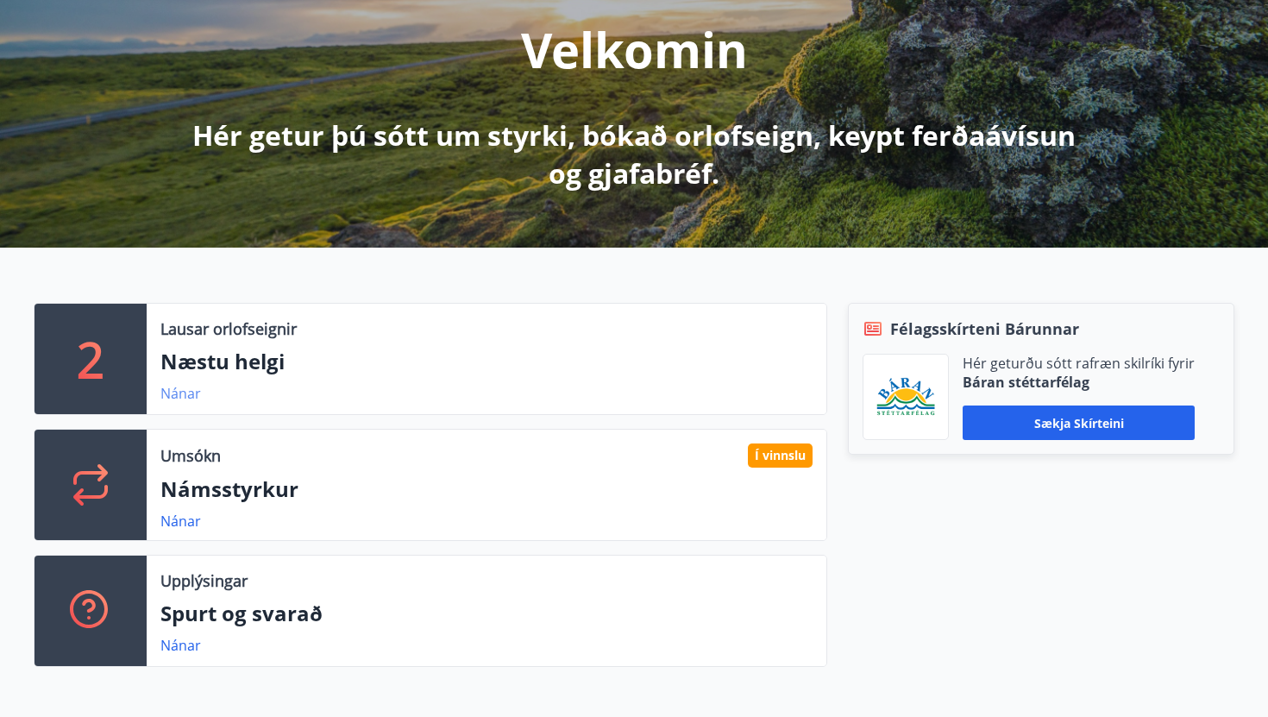
click at [185, 392] on link "Nánar" at bounding box center [180, 393] width 41 height 19
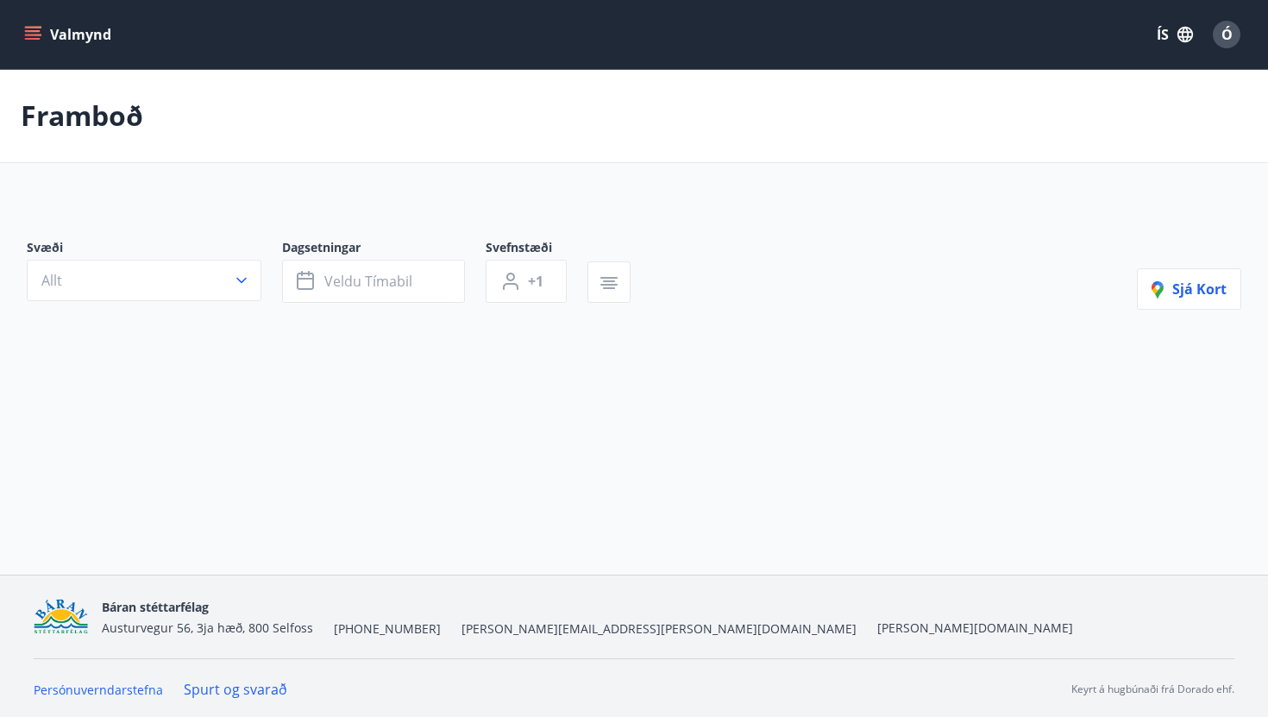
type input "*"
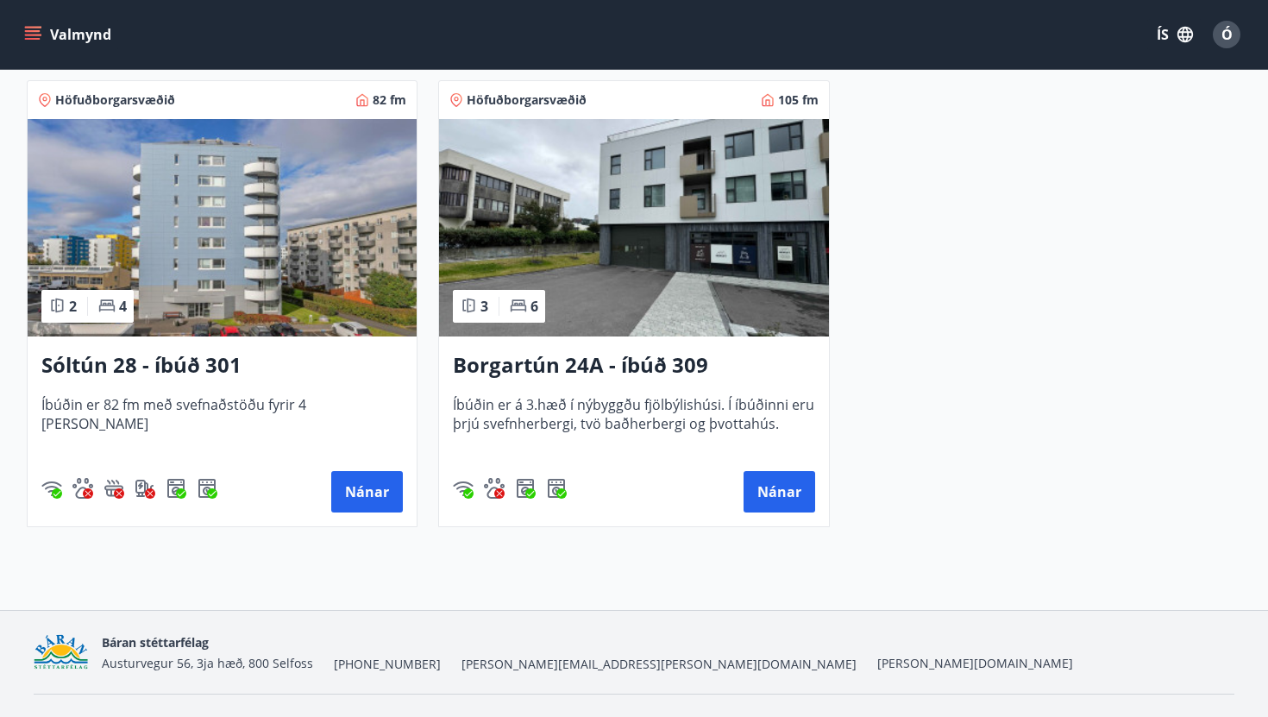
scroll to position [359, 0]
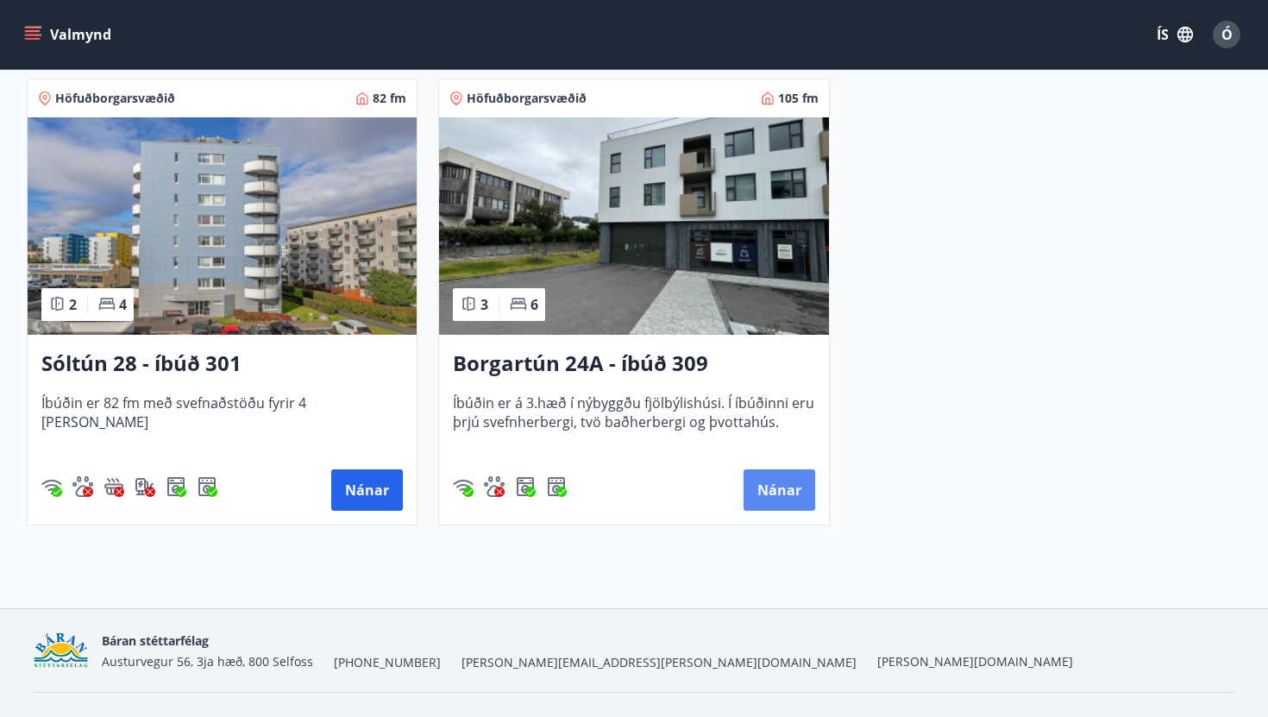
click at [797, 497] on button "Nánar" at bounding box center [780, 489] width 72 height 41
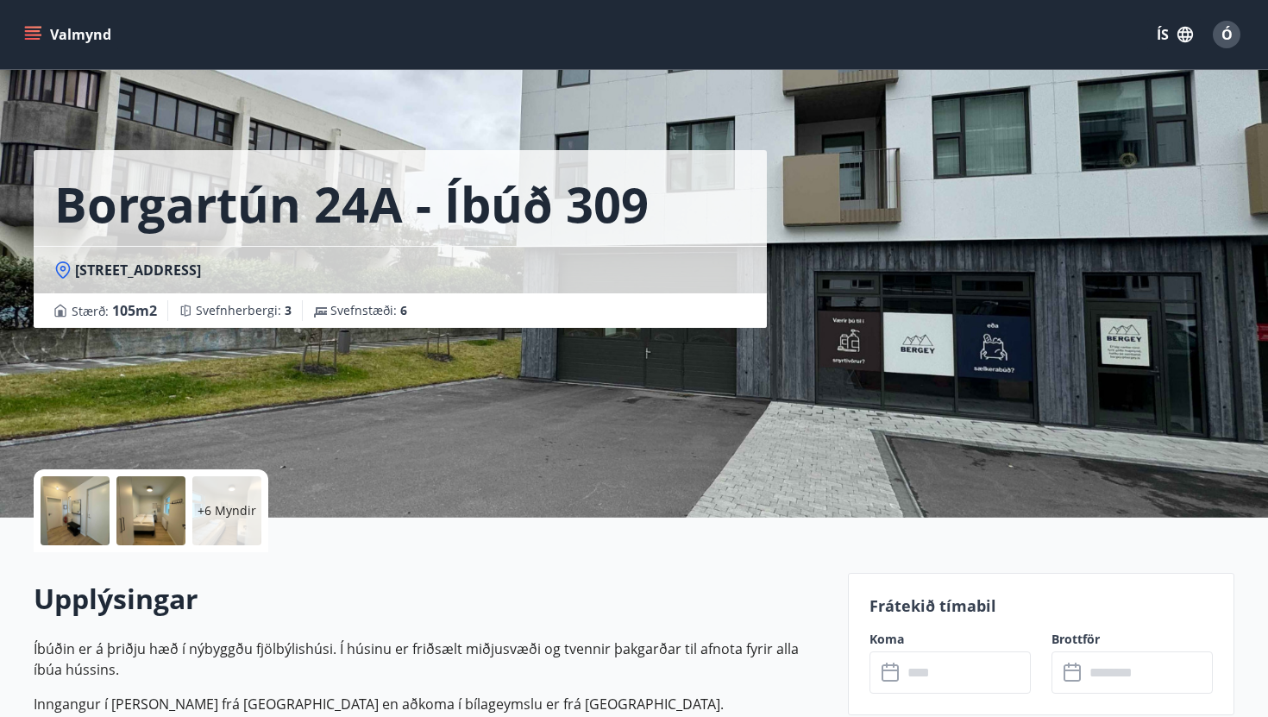
click at [76, 525] on div at bounding box center [75, 510] width 69 height 69
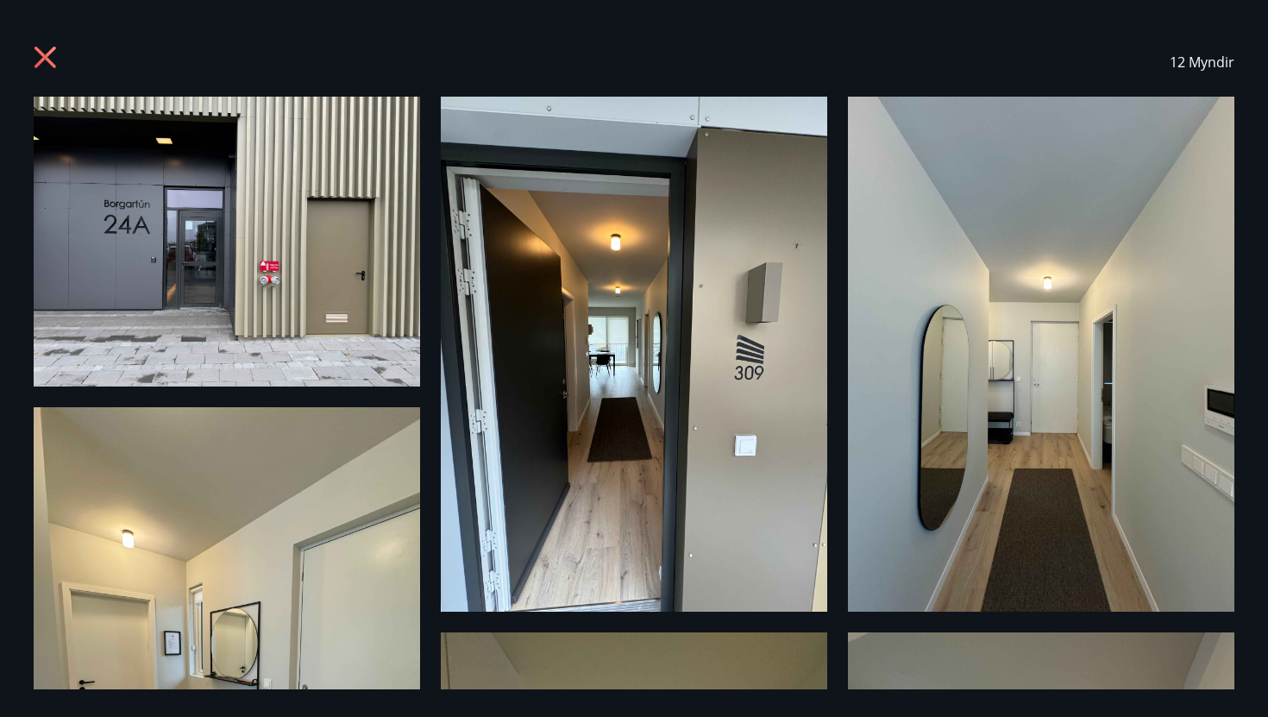
click at [53, 47] on icon at bounding box center [46, 58] width 22 height 22
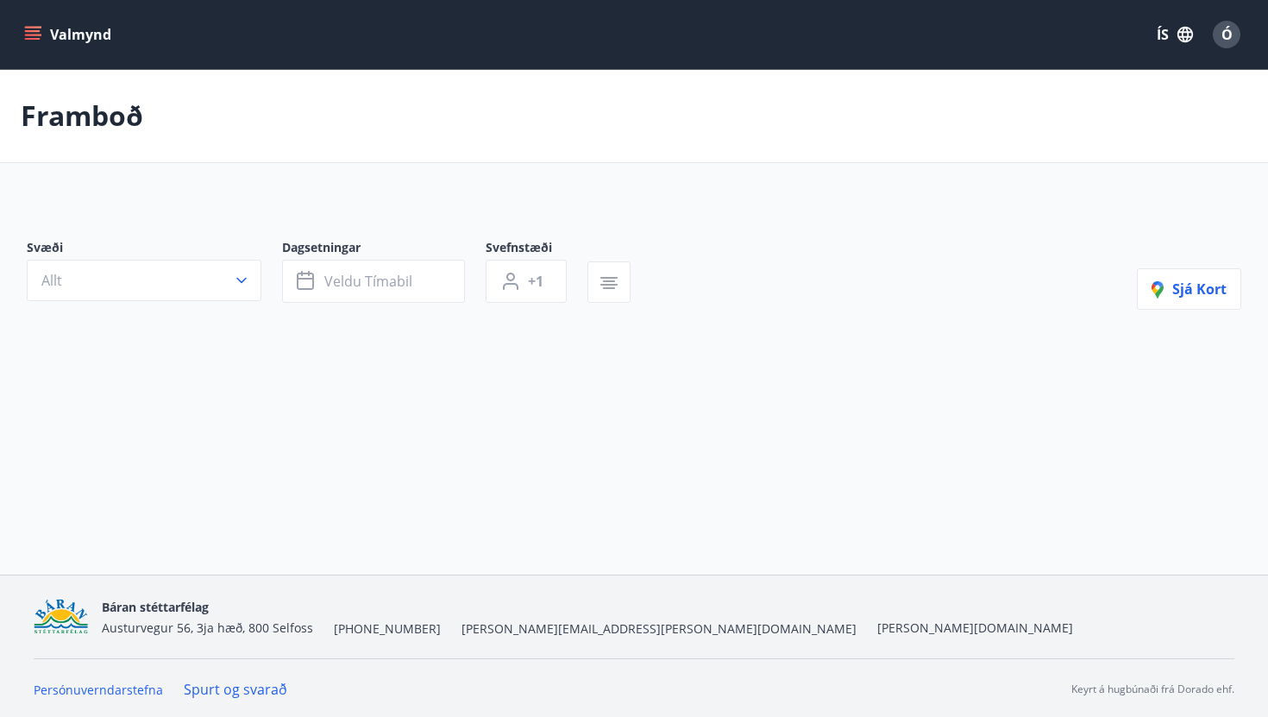
type input "*"
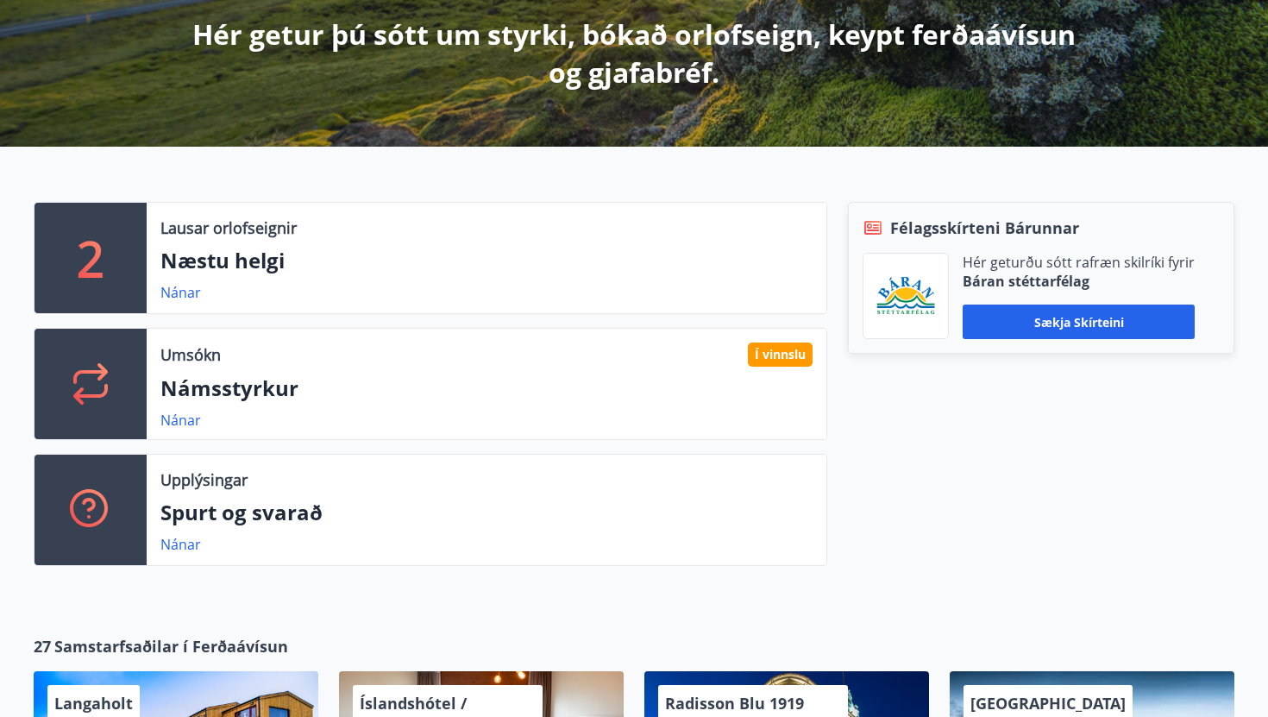
scroll to position [324, 0]
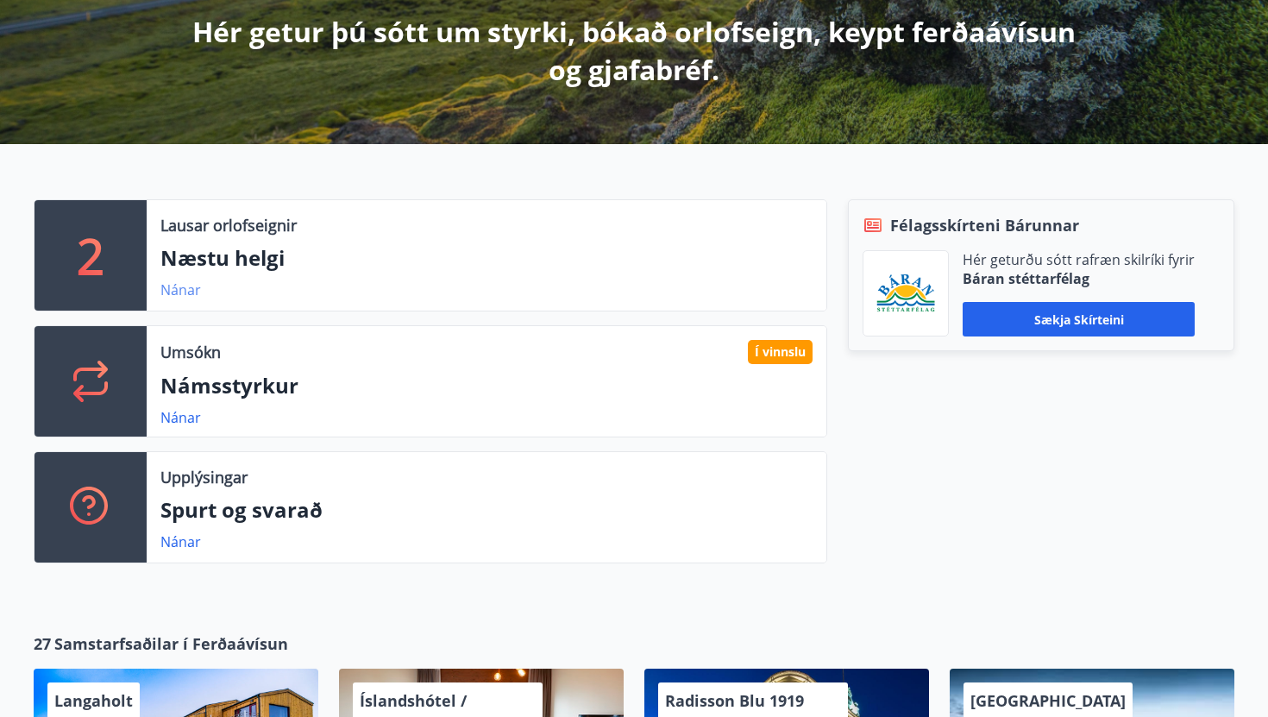
click at [183, 290] on link "Nánar" at bounding box center [180, 289] width 41 height 19
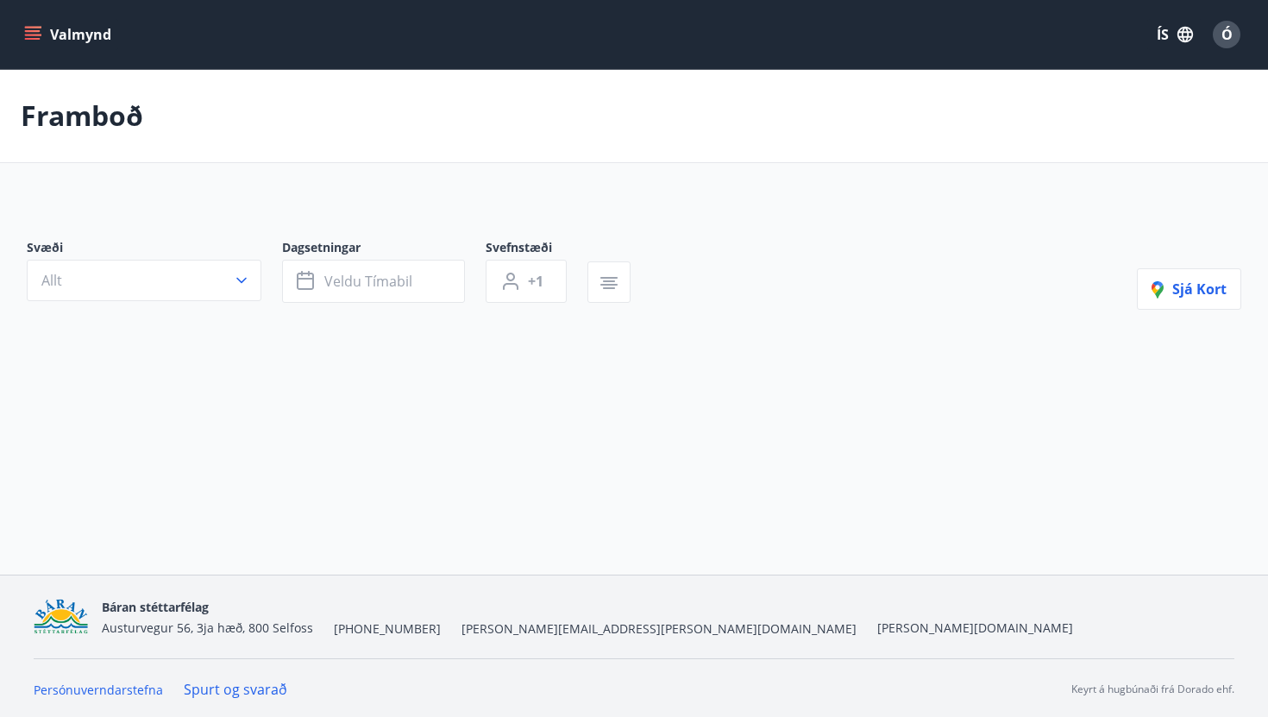
type input "*"
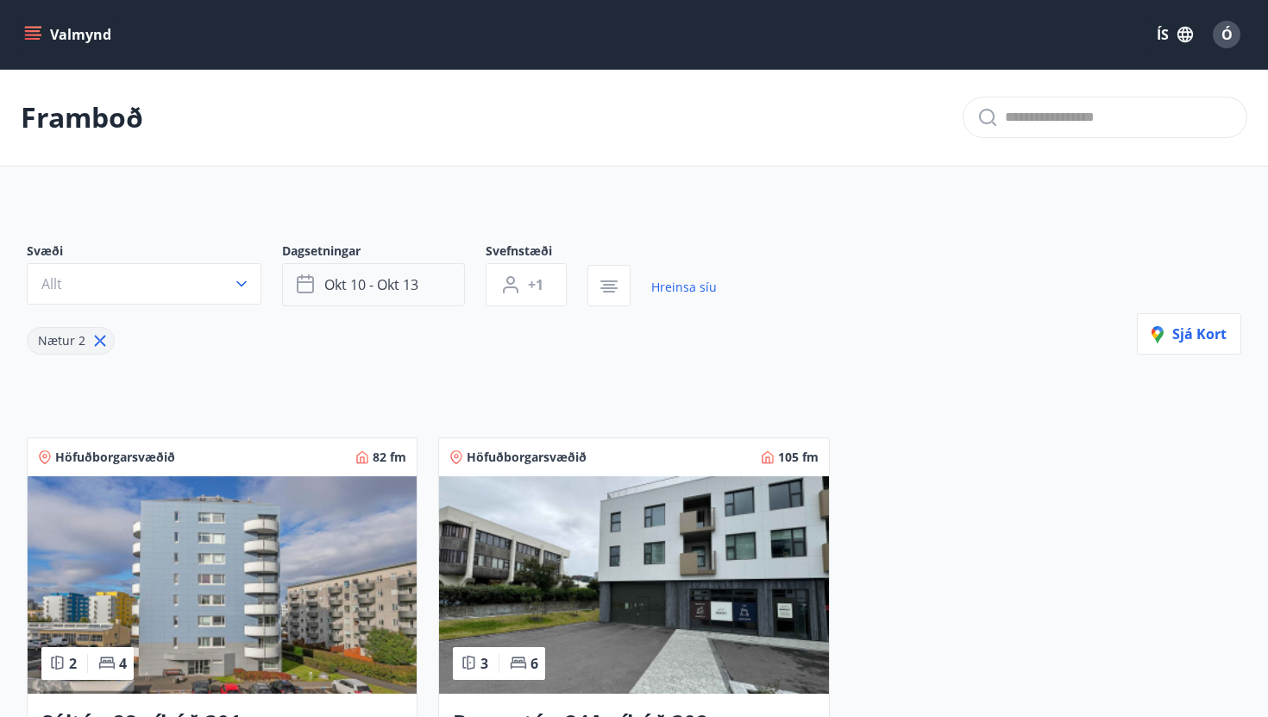
click at [344, 294] on button "okt 10 - okt 13" at bounding box center [373, 284] width 183 height 43
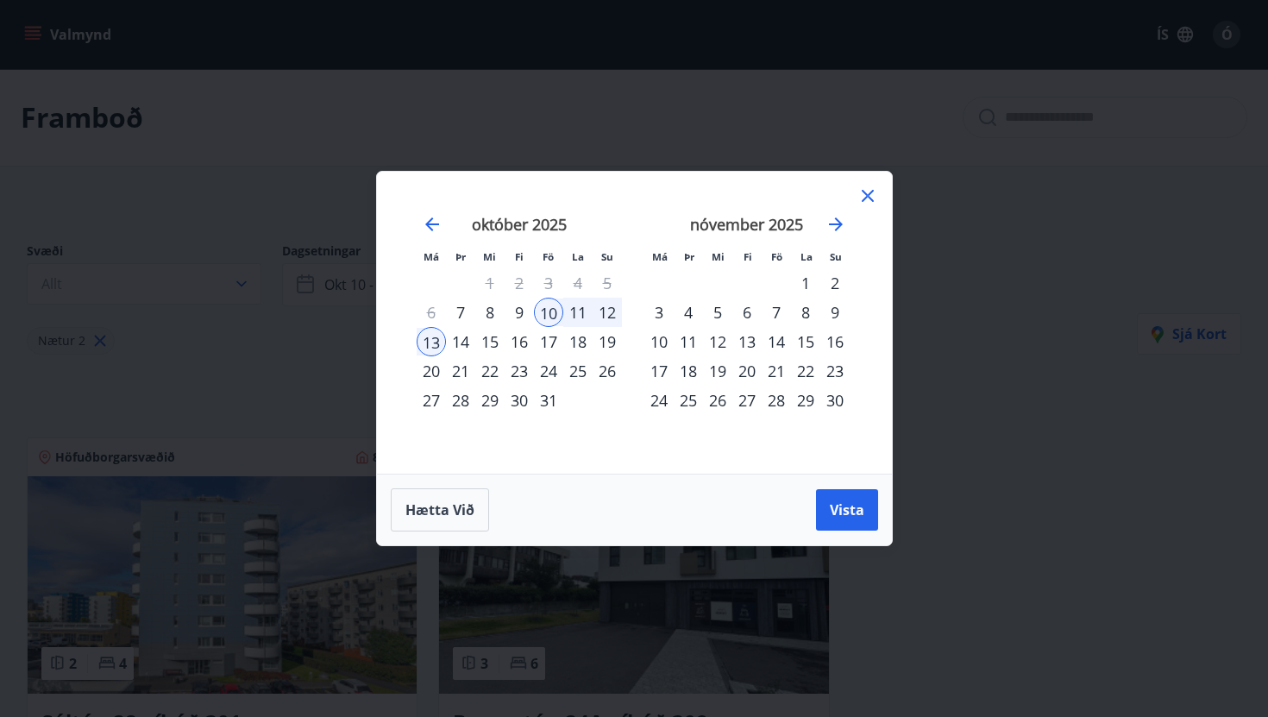
click at [805, 309] on div "8" at bounding box center [805, 312] width 29 height 29
click at [780, 309] on div "7" at bounding box center [776, 312] width 29 height 29
click at [437, 339] on div "13" at bounding box center [431, 341] width 29 height 29
click at [783, 315] on div "7" at bounding box center [776, 312] width 29 height 29
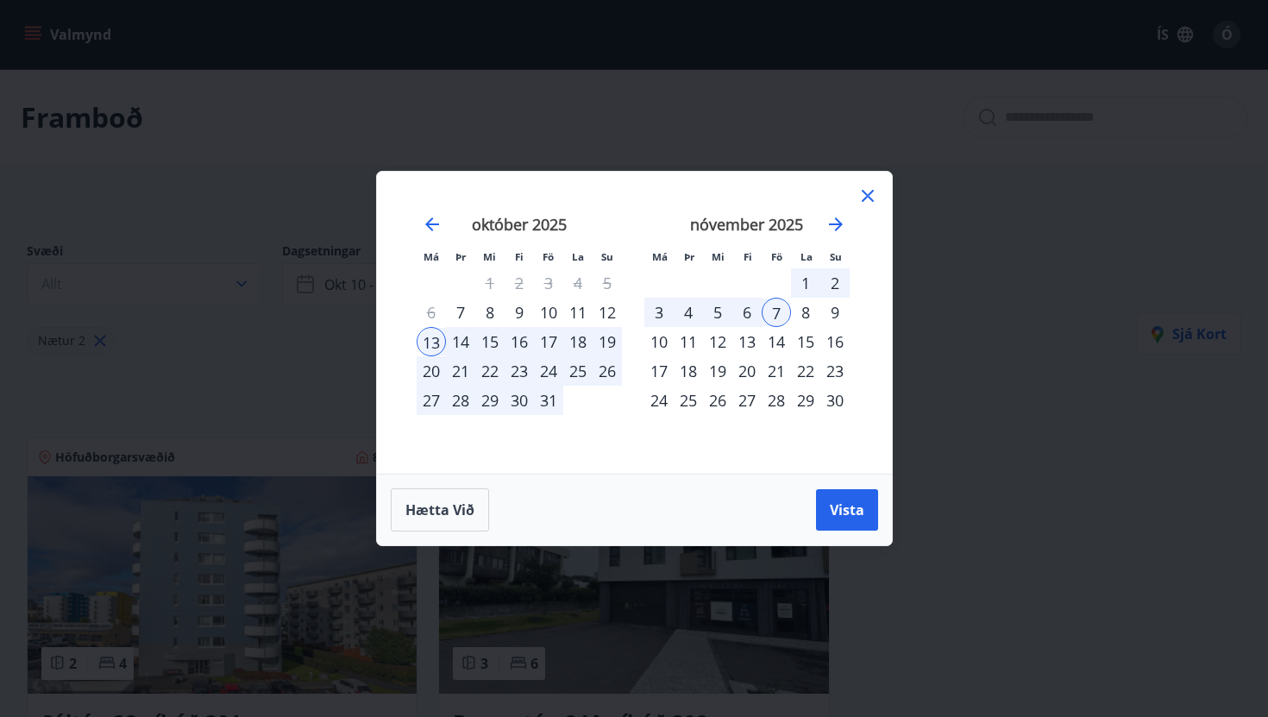
click at [774, 308] on div "7" at bounding box center [776, 312] width 29 height 29
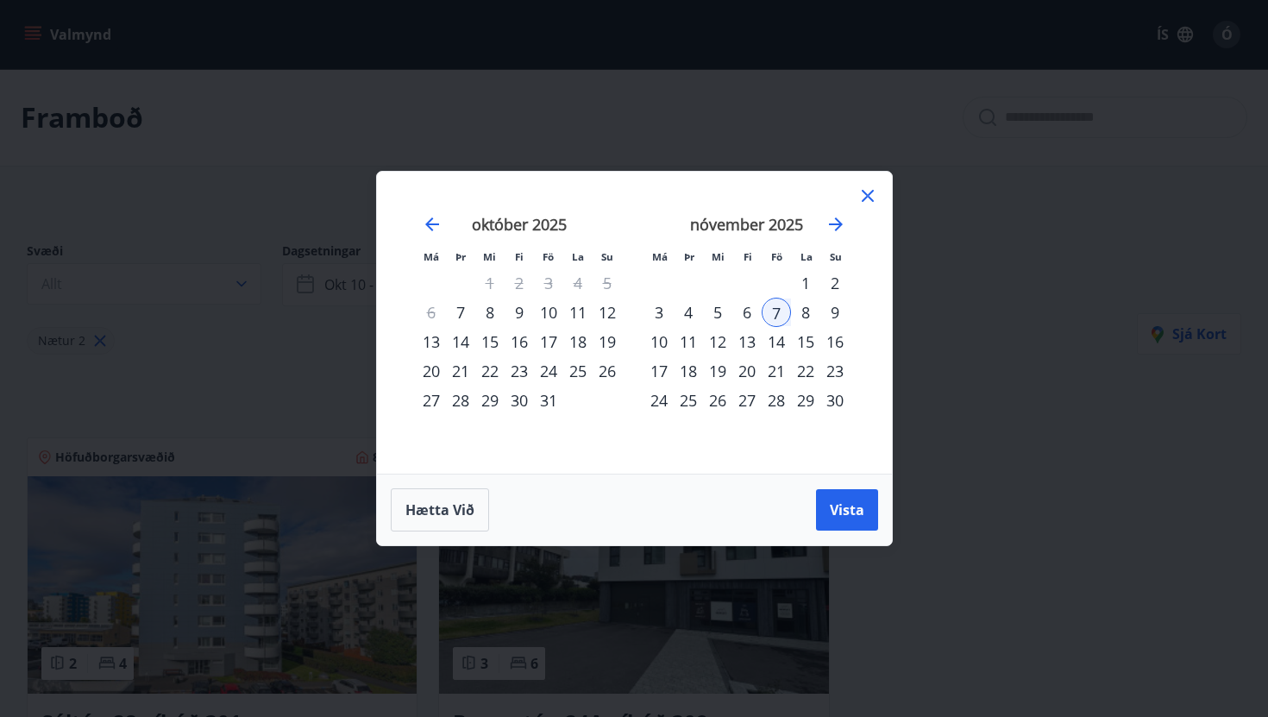
click at [438, 348] on div "13" at bounding box center [431, 341] width 29 height 29
click at [785, 310] on div "7" at bounding box center [776, 312] width 29 height 29
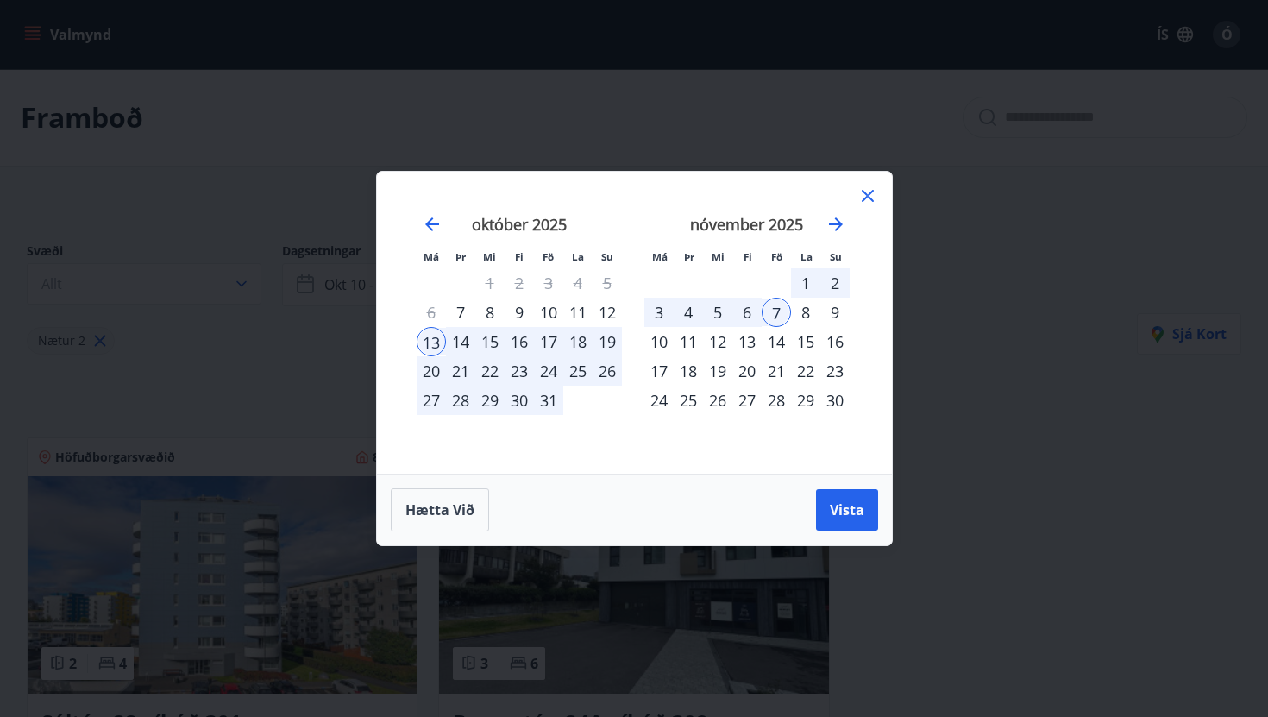
click at [568, 340] on div "18" at bounding box center [577, 341] width 29 height 29
click at [578, 307] on div "11" at bounding box center [577, 312] width 29 height 29
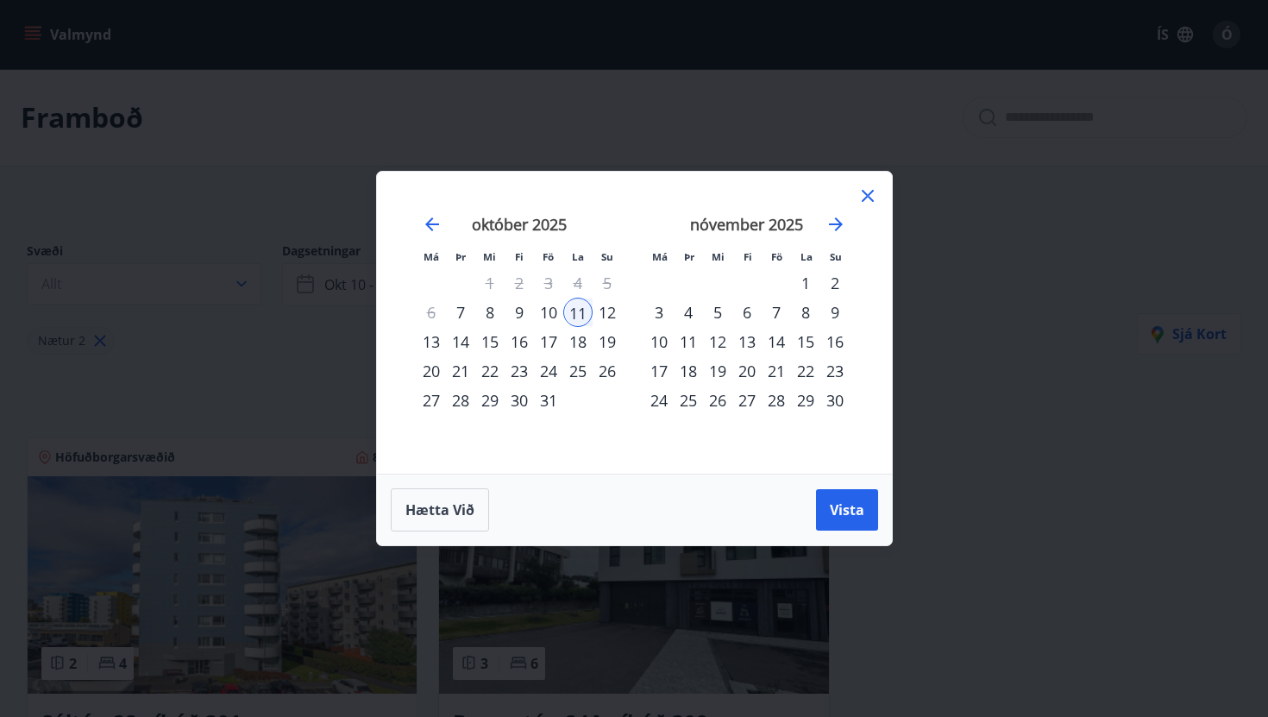
click at [563, 311] on div "11" at bounding box center [577, 312] width 29 height 29
click at [575, 374] on div "25" at bounding box center [577, 370] width 29 height 29
click at [555, 374] on div "24" at bounding box center [548, 370] width 29 height 29
click at [607, 377] on div "26" at bounding box center [607, 370] width 29 height 29
click at [854, 514] on span "Vista" at bounding box center [847, 509] width 35 height 19
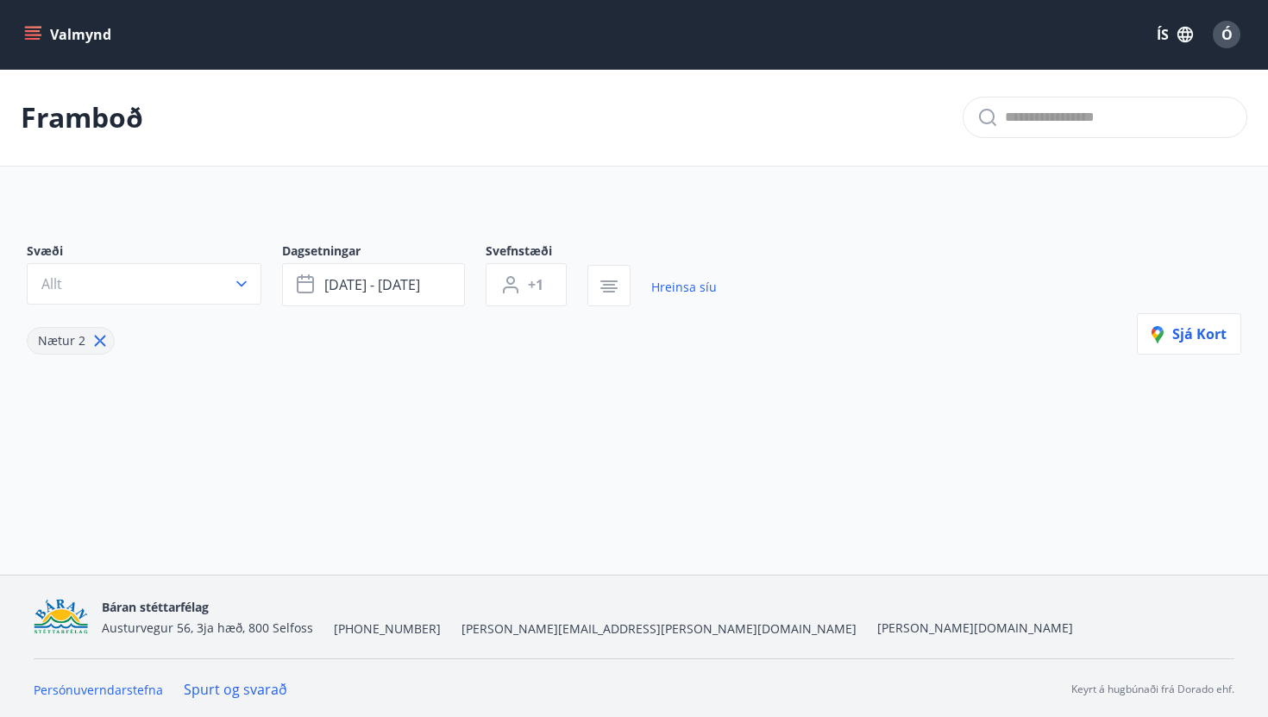
scroll to position [3, 0]
